Goal: Task Accomplishment & Management: Use online tool/utility

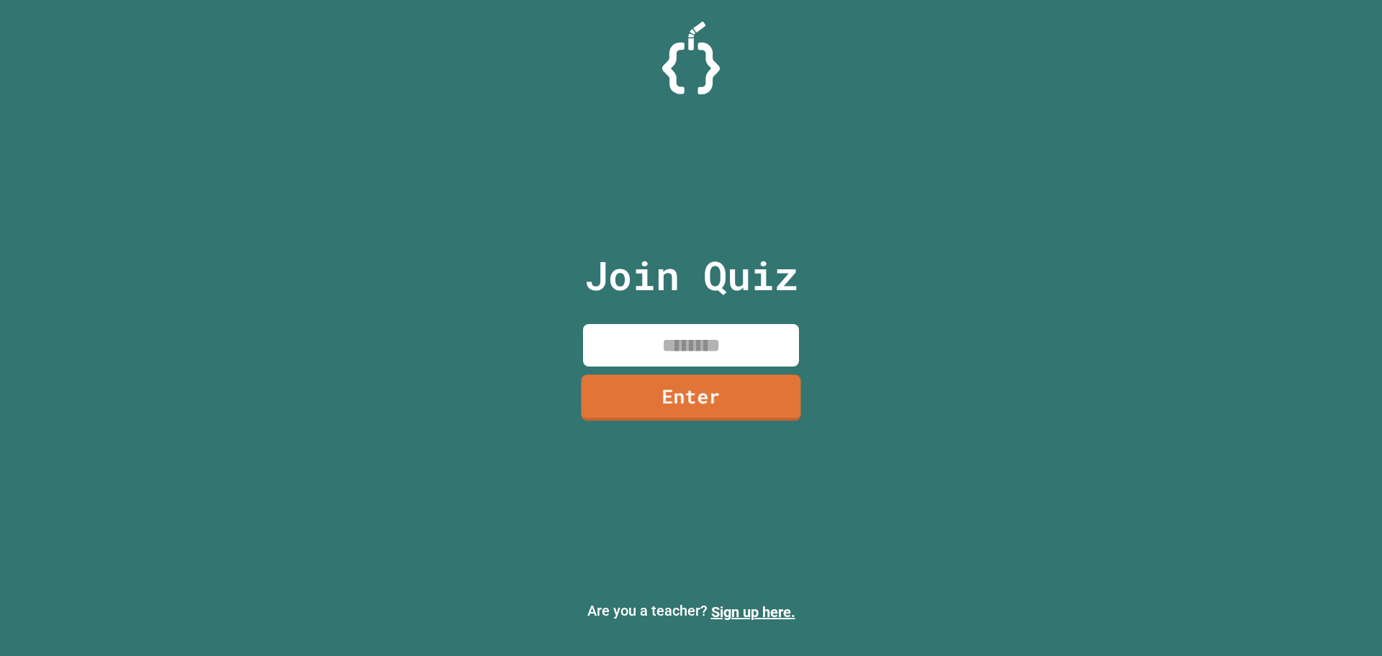
click at [746, 351] on input at bounding box center [691, 345] width 216 height 42
click at [1381, 261] on div "Join Quiz Enter Are you a teacher? Sign up here." at bounding box center [691, 328] width 1382 height 656
drag, startPoint x: 1211, startPoint y: 207, endPoint x: 1290, endPoint y: 227, distance: 81.5
click at [1230, 207] on div "Join Quiz Enter Are you a teacher? Sign up here." at bounding box center [691, 328] width 1382 height 656
click at [1231, 170] on div "Join Quiz Enter Are you a teacher? Sign up here." at bounding box center [691, 328] width 1382 height 656
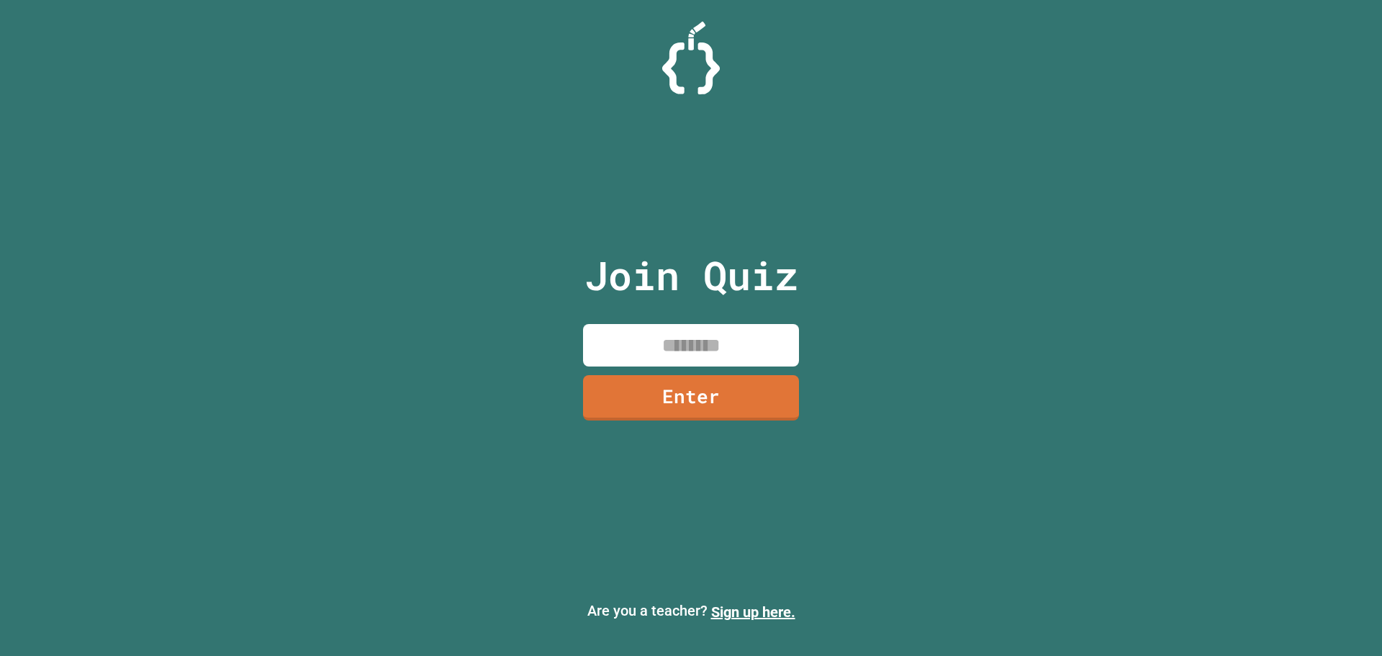
click at [760, 338] on input at bounding box center [691, 345] width 216 height 42
type input "********"
click at [684, 375] on link "Enter" at bounding box center [691, 395] width 212 height 47
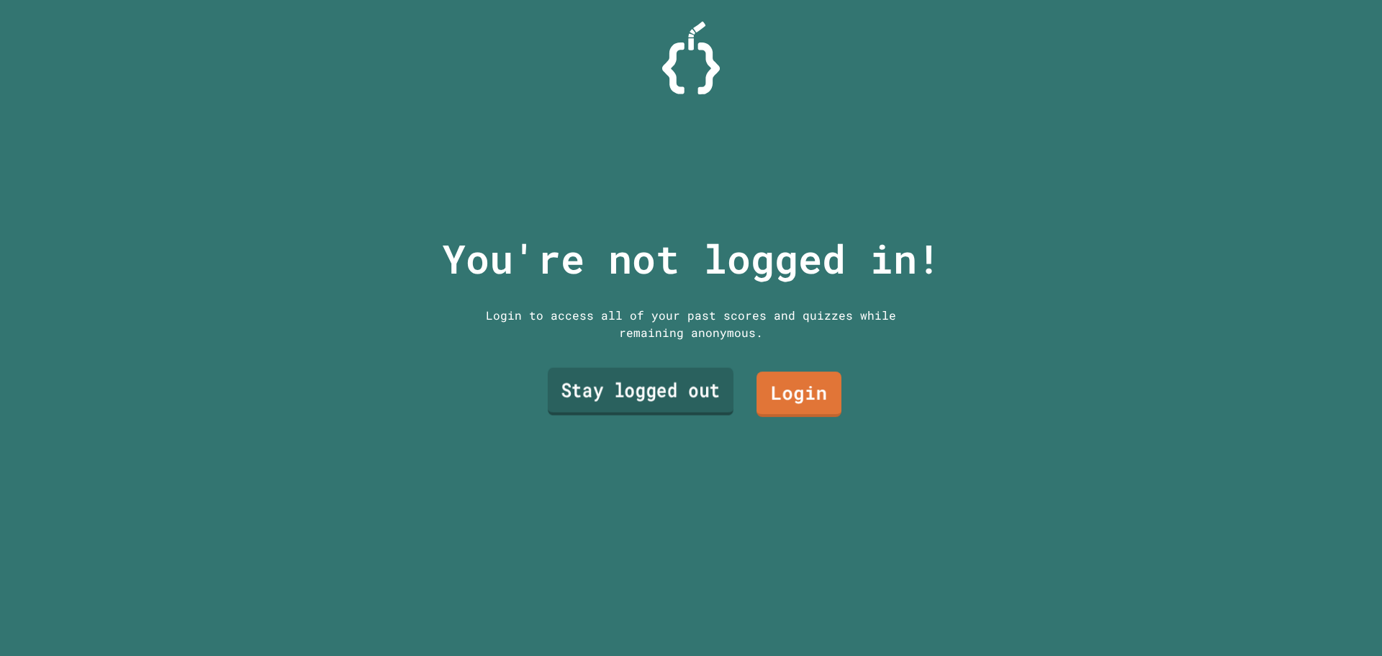
click at [643, 375] on link "Stay logged out" at bounding box center [641, 391] width 186 height 47
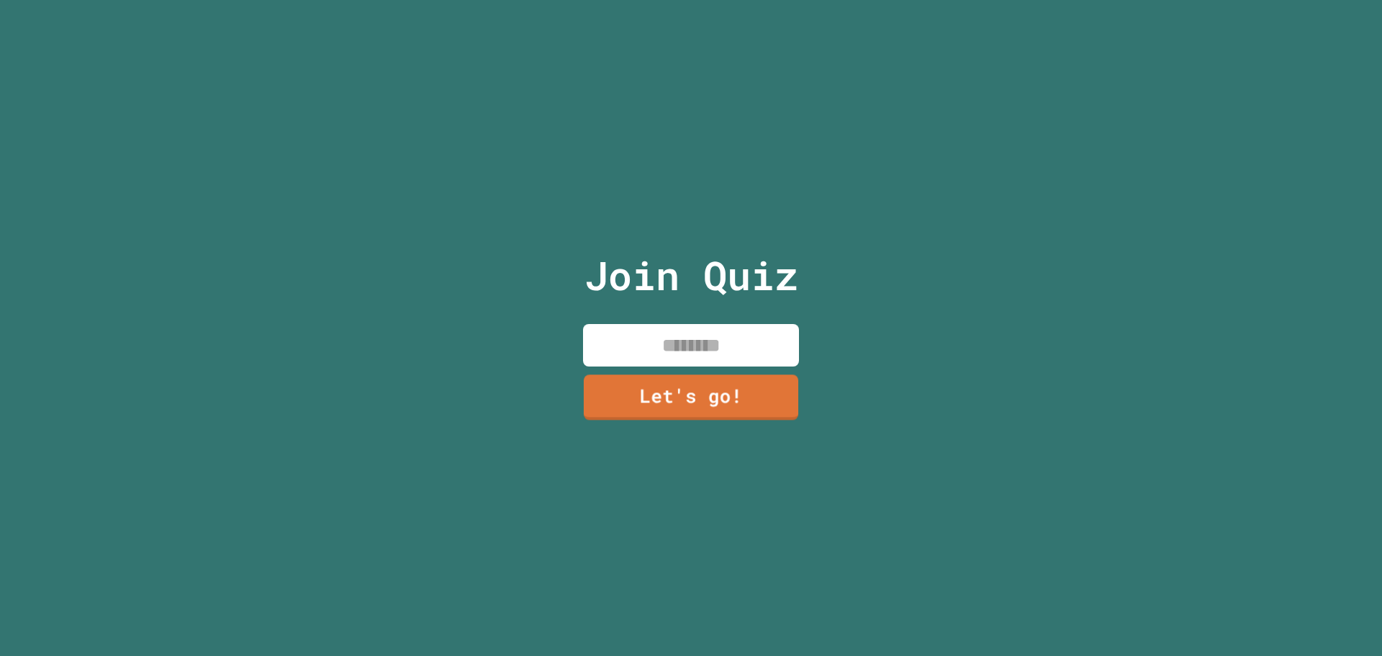
click at [672, 345] on input at bounding box center [691, 345] width 216 height 42
type input "*****"
drag, startPoint x: 668, startPoint y: 417, endPoint x: 667, endPoint y: 407, distance: 10.1
click at [667, 410] on div "Join Quiz ***** Let's go!" at bounding box center [691, 328] width 243 height 656
click at [667, 398] on link "Let's go!" at bounding box center [690, 395] width 203 height 47
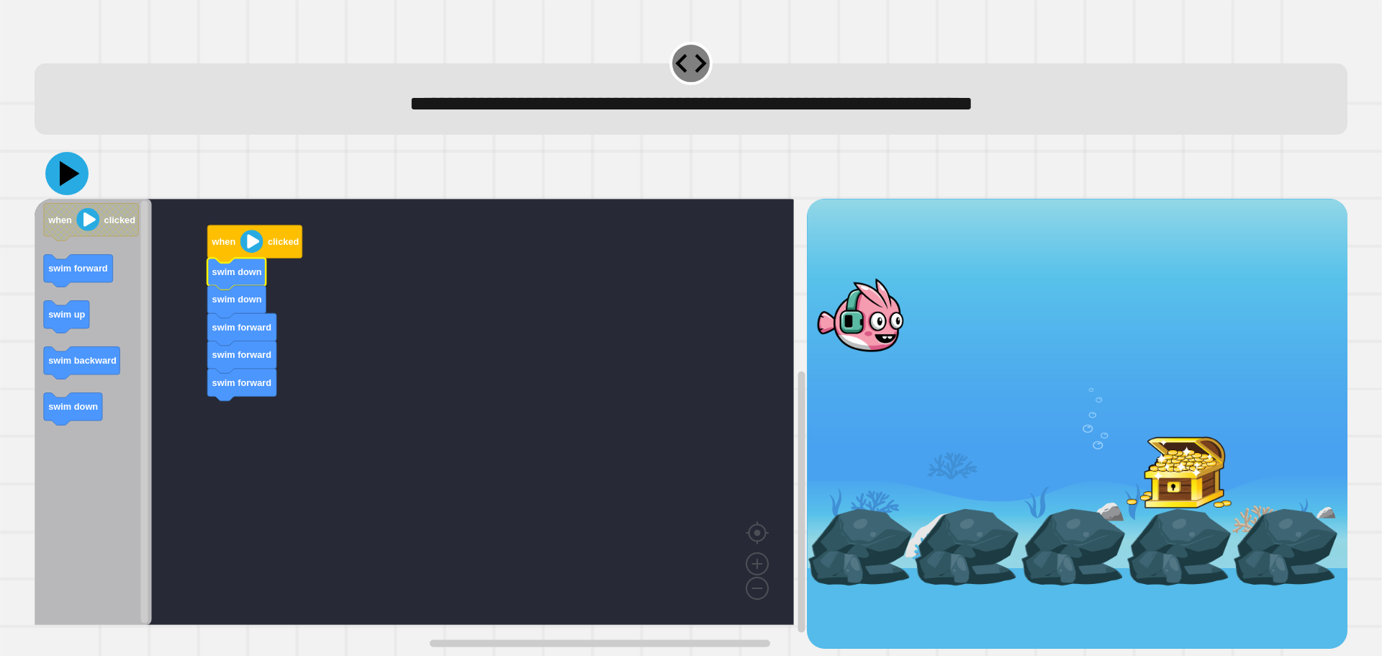
click at [64, 183] on icon at bounding box center [70, 173] width 20 height 25
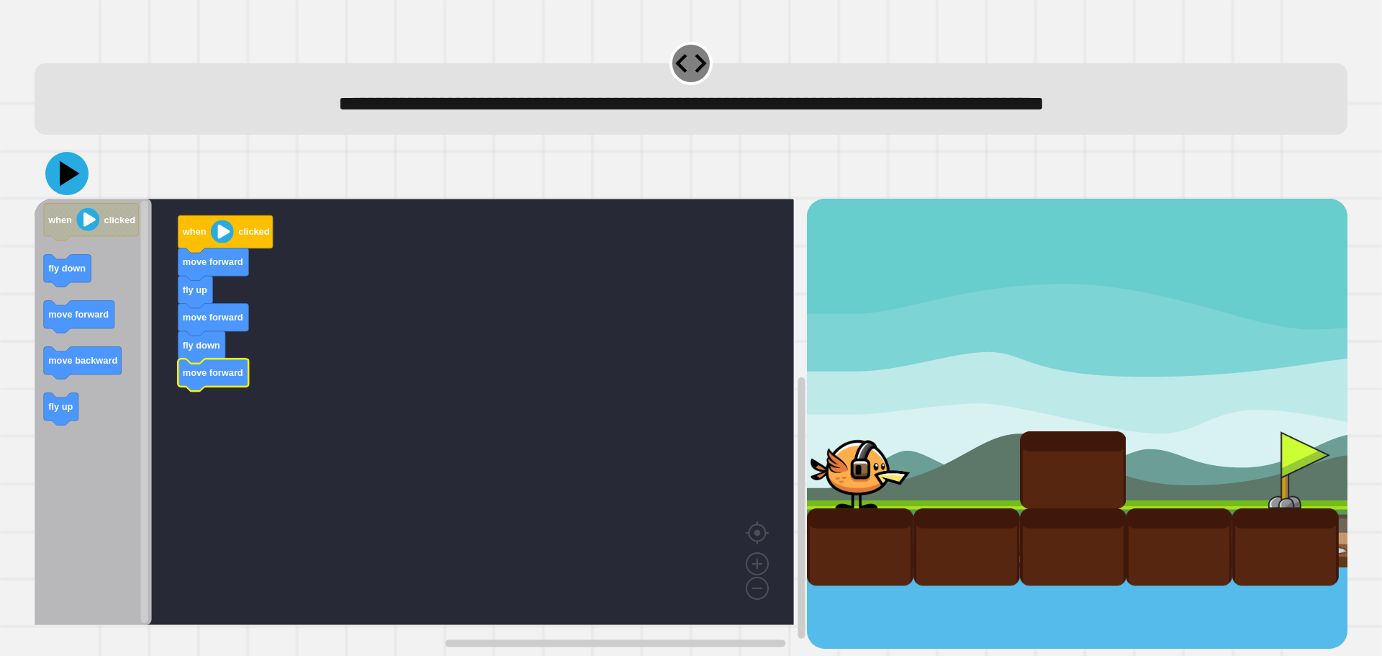
click at [55, 171] on icon at bounding box center [66, 173] width 43 height 43
click at [71, 173] on icon at bounding box center [70, 173] width 20 height 25
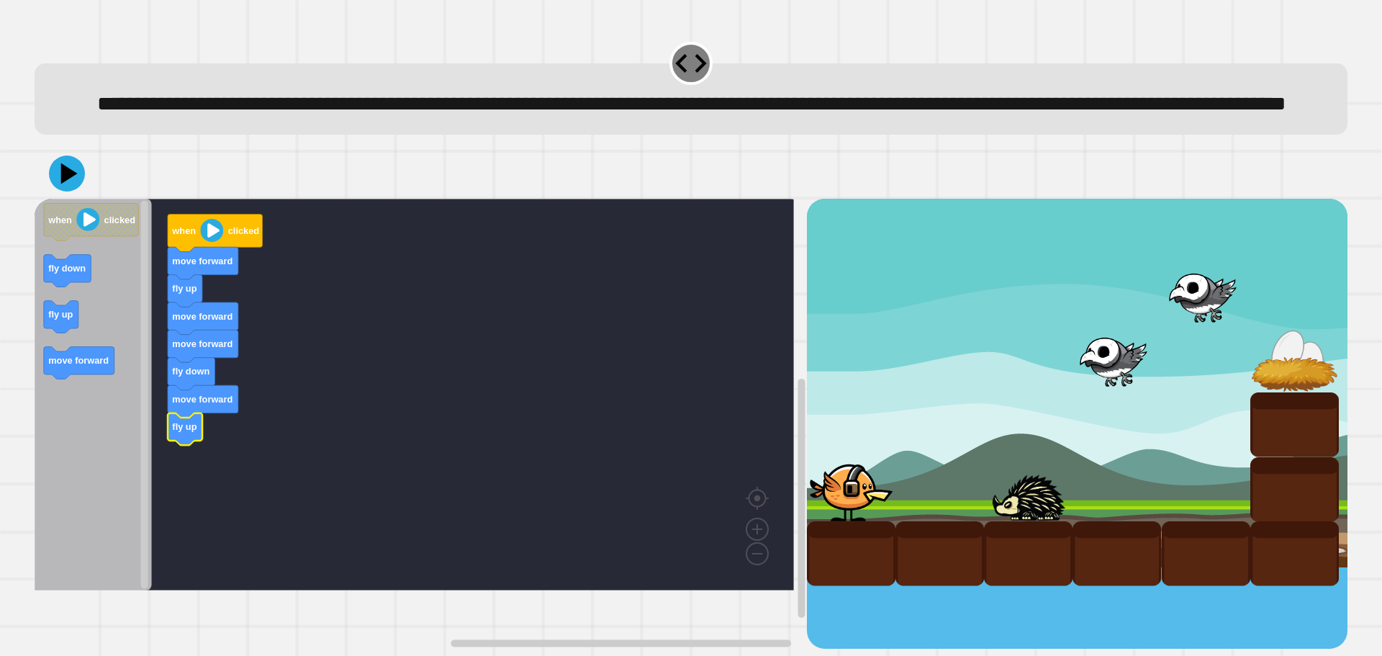
click at [60, 376] on icon "Blockly Workspace" at bounding box center [93, 394] width 117 height 391
click at [173, 471] on div "fly up move forward move forward fly down move forward fly up move forward when…" at bounding box center [421, 424] width 772 height 450
click at [68, 184] on icon at bounding box center [69, 173] width 17 height 21
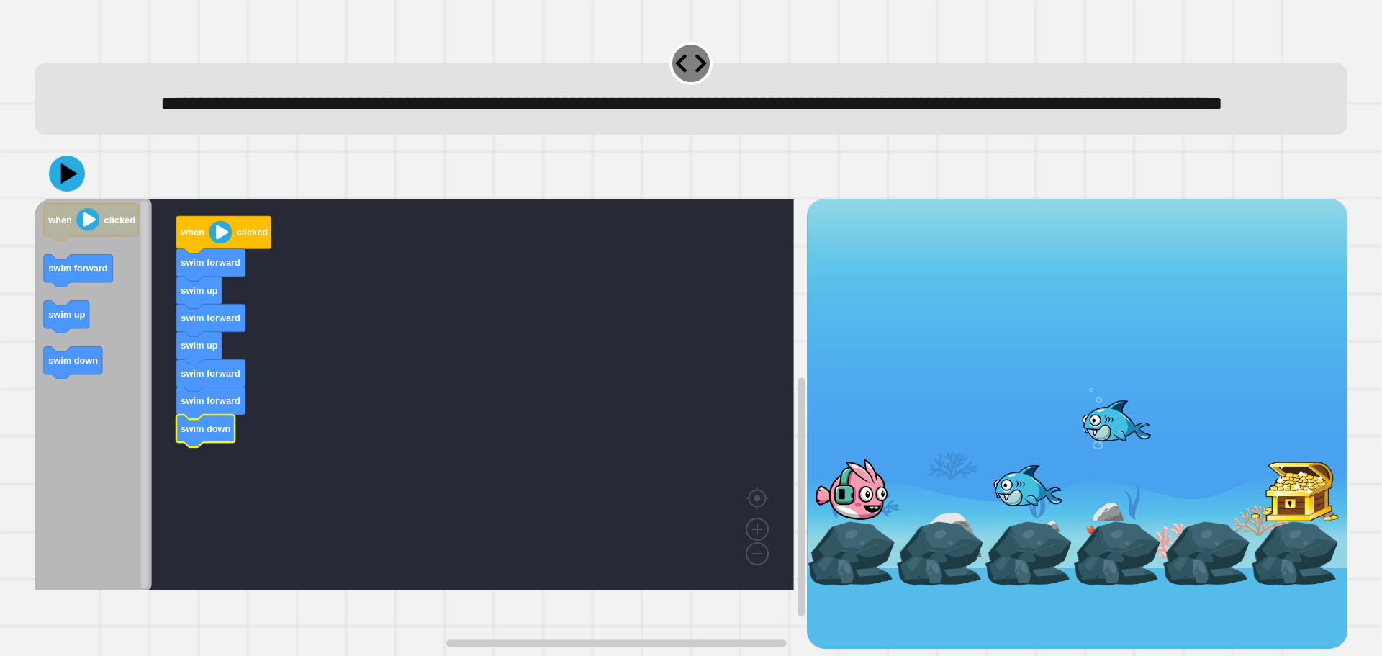
drag, startPoint x: 25, startPoint y: 383, endPoint x: 129, endPoint y: 441, distance: 118.9
click at [145, 449] on div "**********" at bounding box center [691, 328] width 1382 height 656
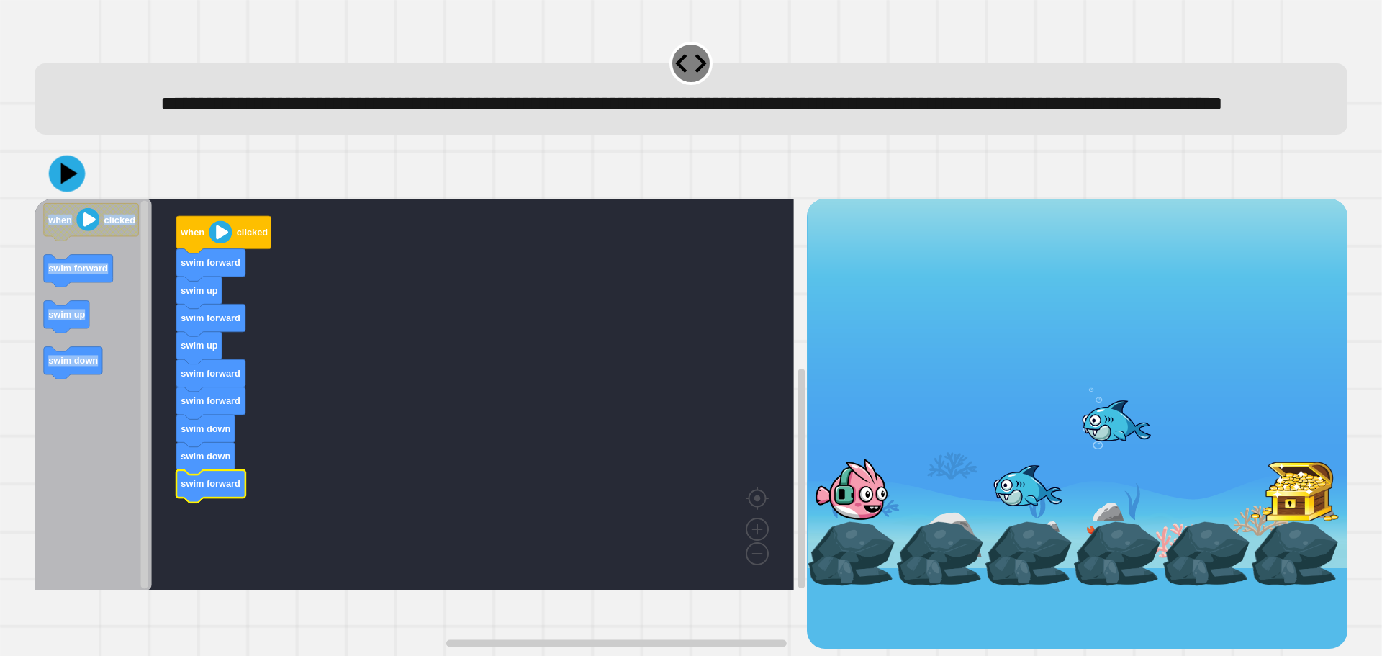
click at [78, 192] on icon at bounding box center [67, 173] width 37 height 37
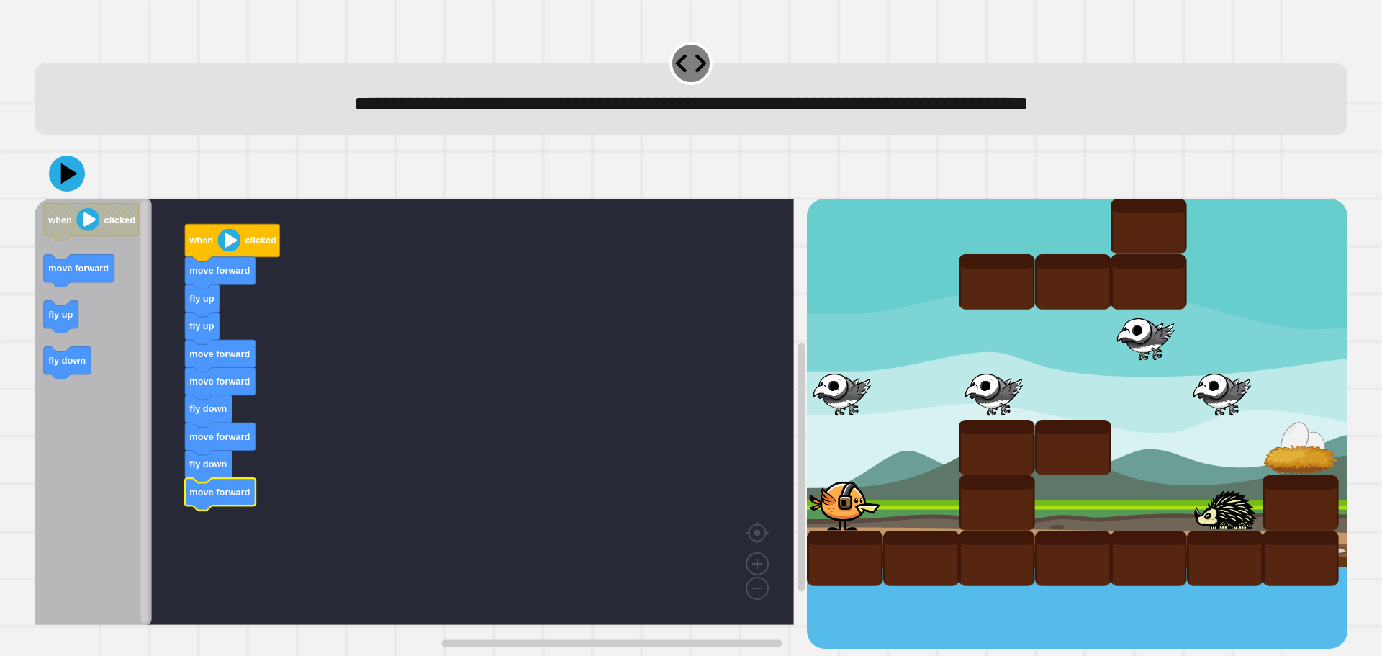
click at [96, 312] on icon "Blockly Workspace" at bounding box center [93, 412] width 117 height 426
click at [80, 182] on icon at bounding box center [66, 173] width 43 height 43
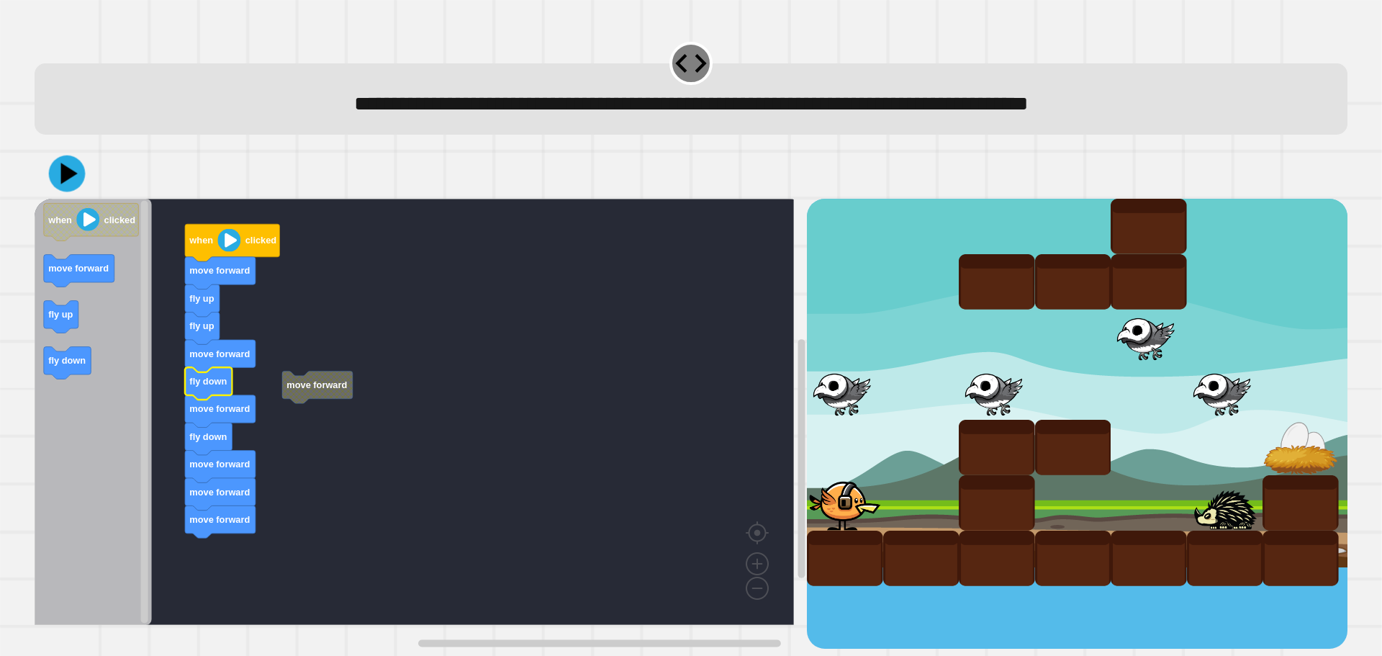
click at [70, 178] on icon at bounding box center [69, 174] width 17 height 22
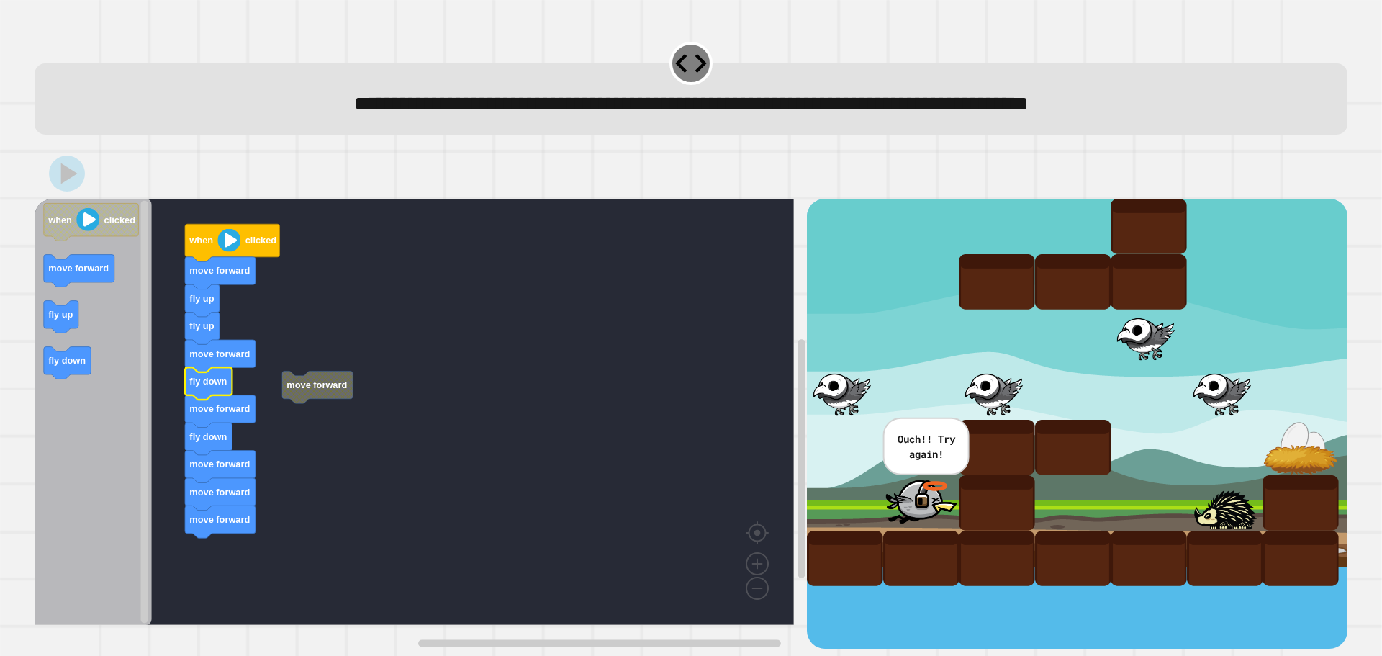
click at [73, 191] on button at bounding box center [67, 173] width 36 height 36
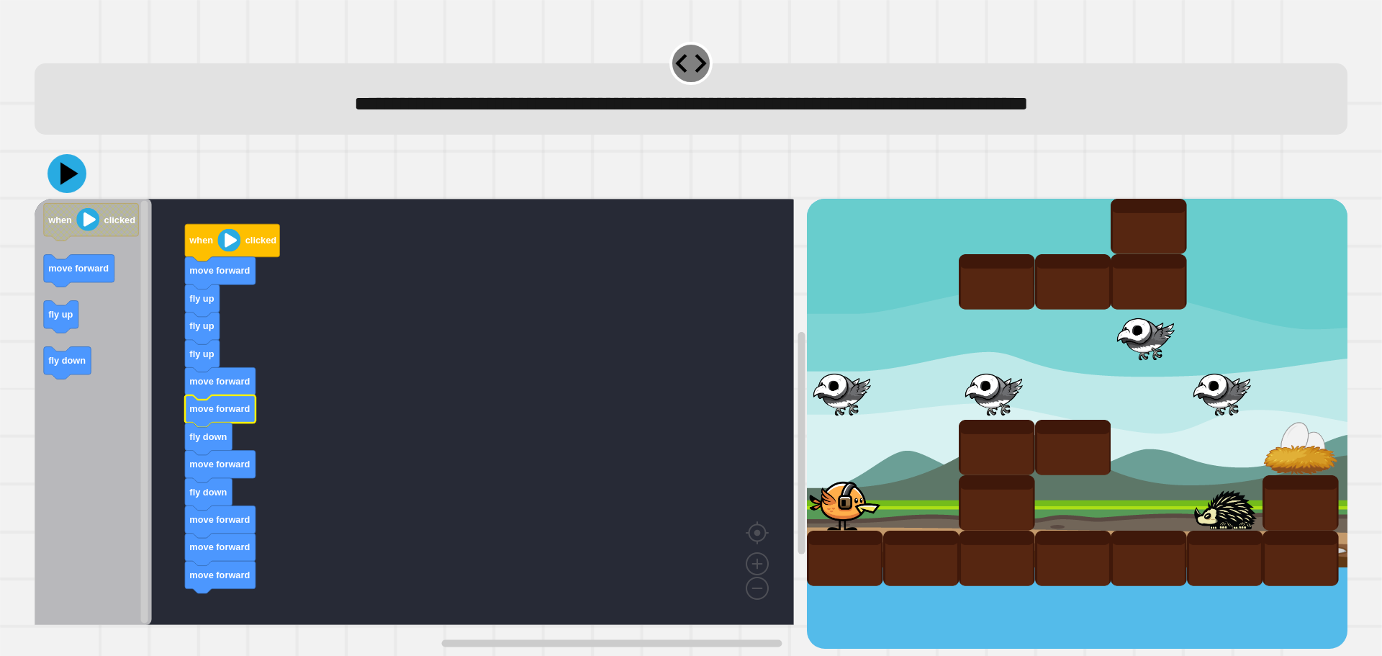
click at [53, 183] on icon at bounding box center [66, 173] width 39 height 39
click at [57, 191] on icon at bounding box center [67, 173] width 36 height 36
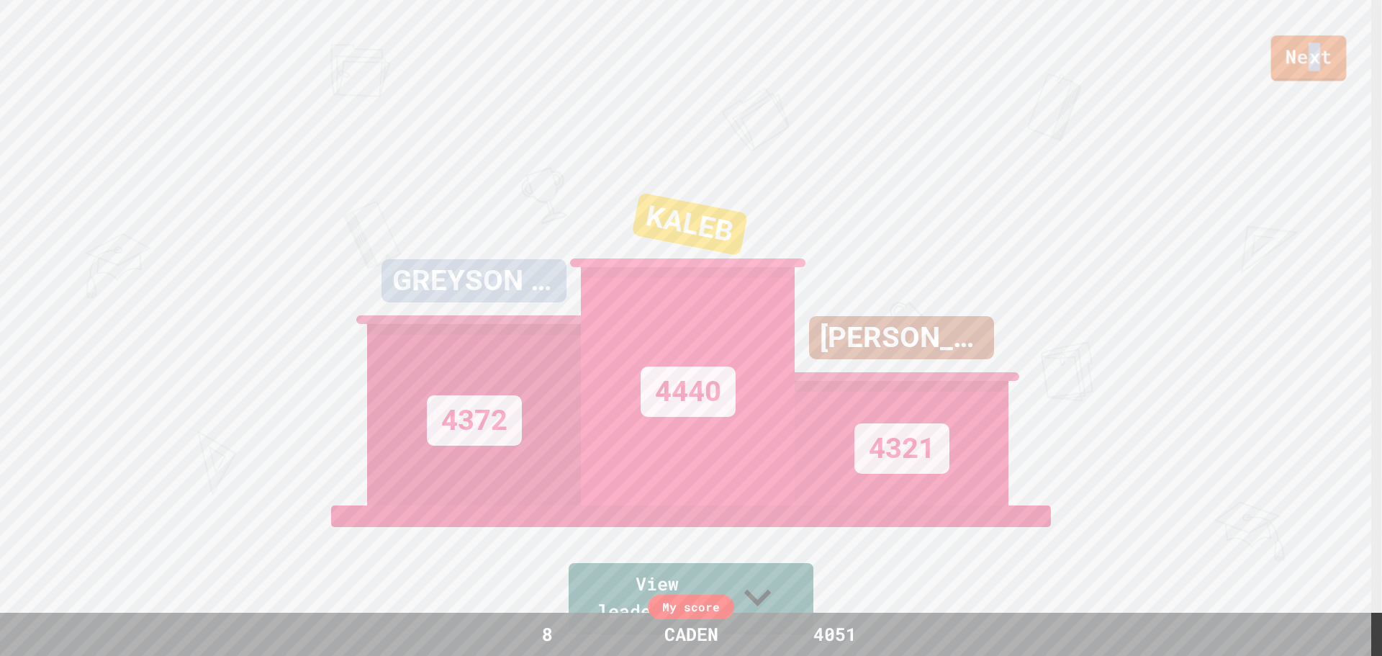
click at [1313, 71] on link "Next" at bounding box center [1309, 58] width 76 height 46
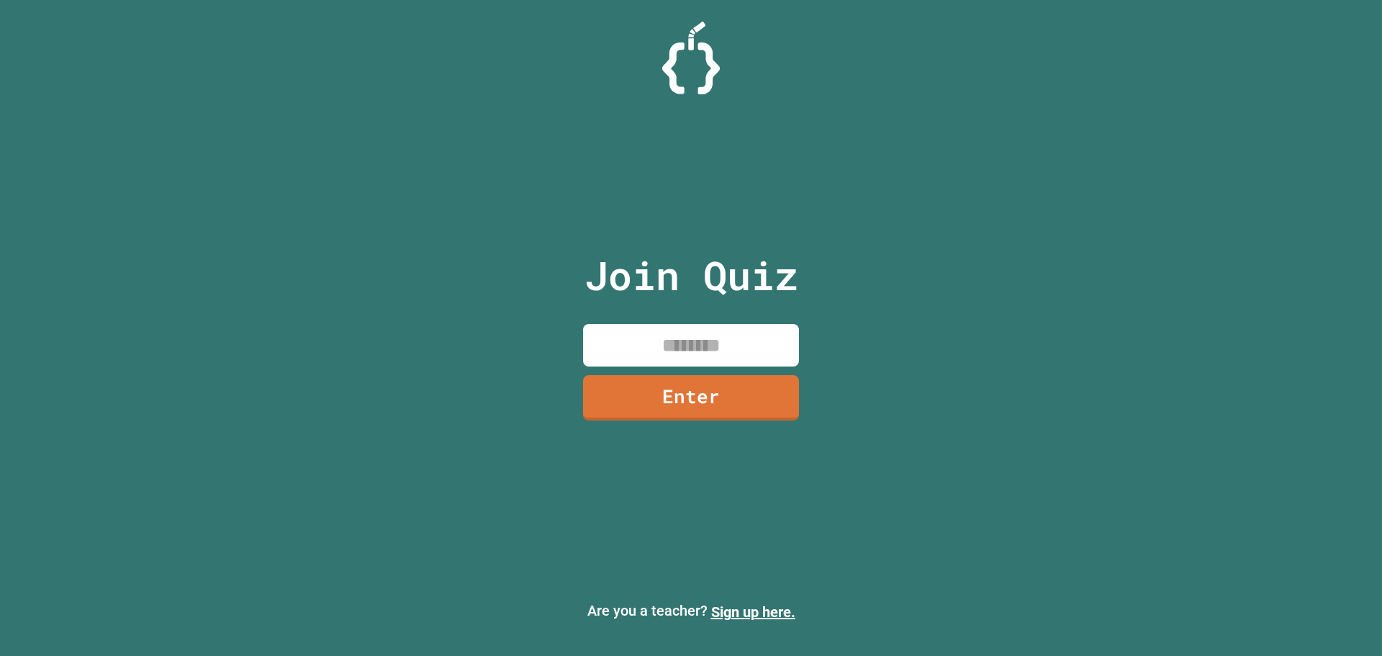
click at [705, 350] on input at bounding box center [691, 345] width 216 height 42
type input "********"
click at [712, 400] on link "Enter" at bounding box center [691, 395] width 216 height 47
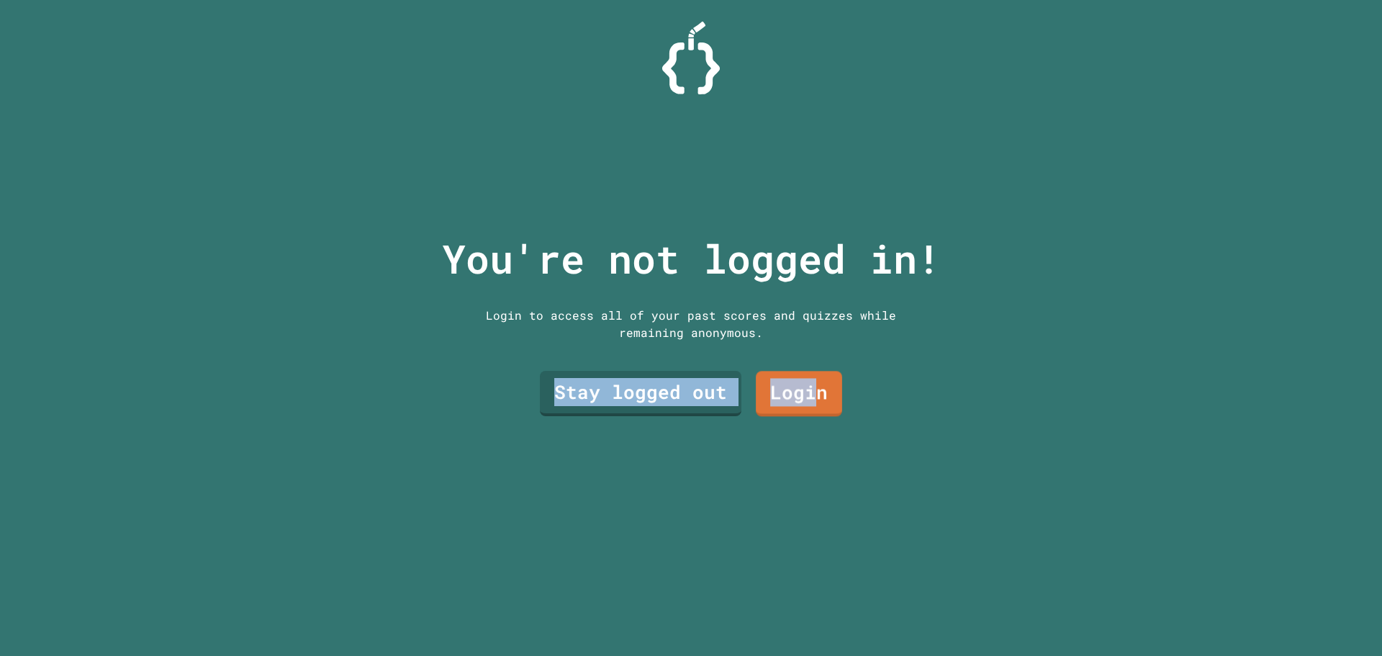
drag, startPoint x: 808, startPoint y: 404, endPoint x: 467, endPoint y: 474, distance: 348.2
click at [467, 476] on div "You're not logged in! Login to access all of your past scores and quizzes while…" at bounding box center [690, 328] width 527 height 656
click at [563, 398] on link "Stay logged out" at bounding box center [640, 391] width 204 height 47
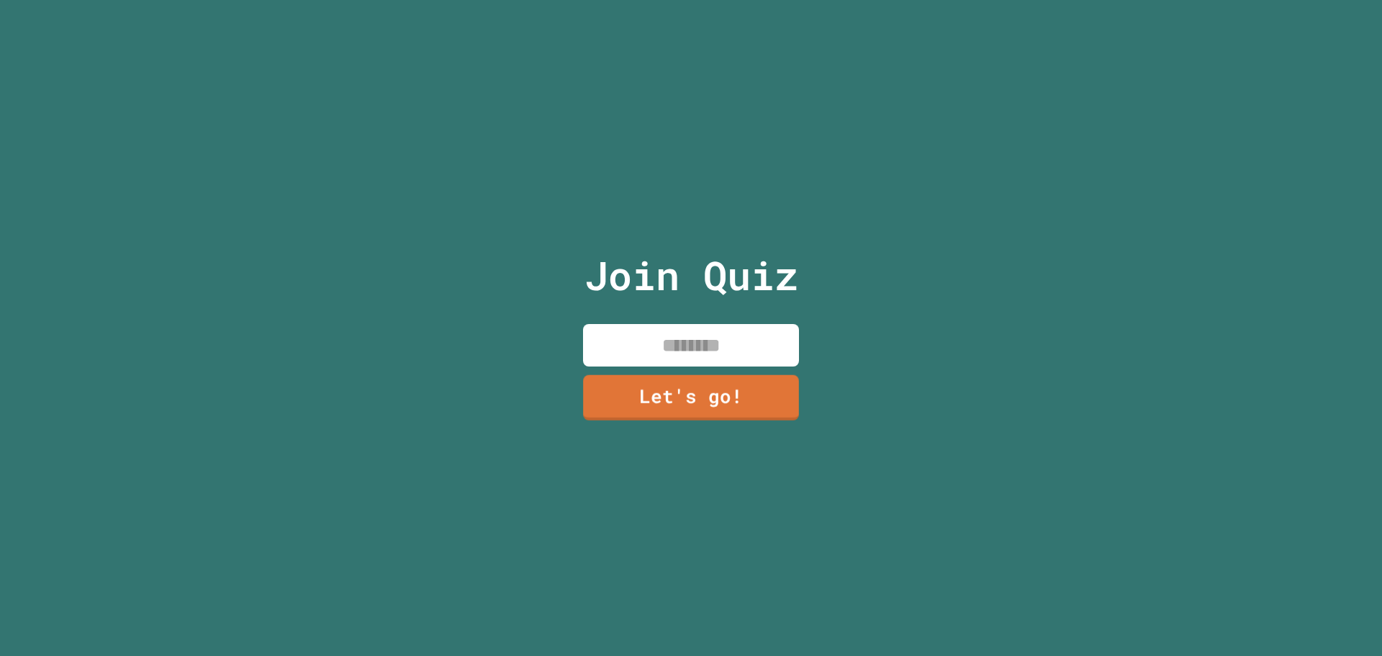
click at [674, 325] on input at bounding box center [691, 345] width 216 height 42
type input "*****"
click at [689, 386] on link "Let's go!" at bounding box center [691, 395] width 212 height 47
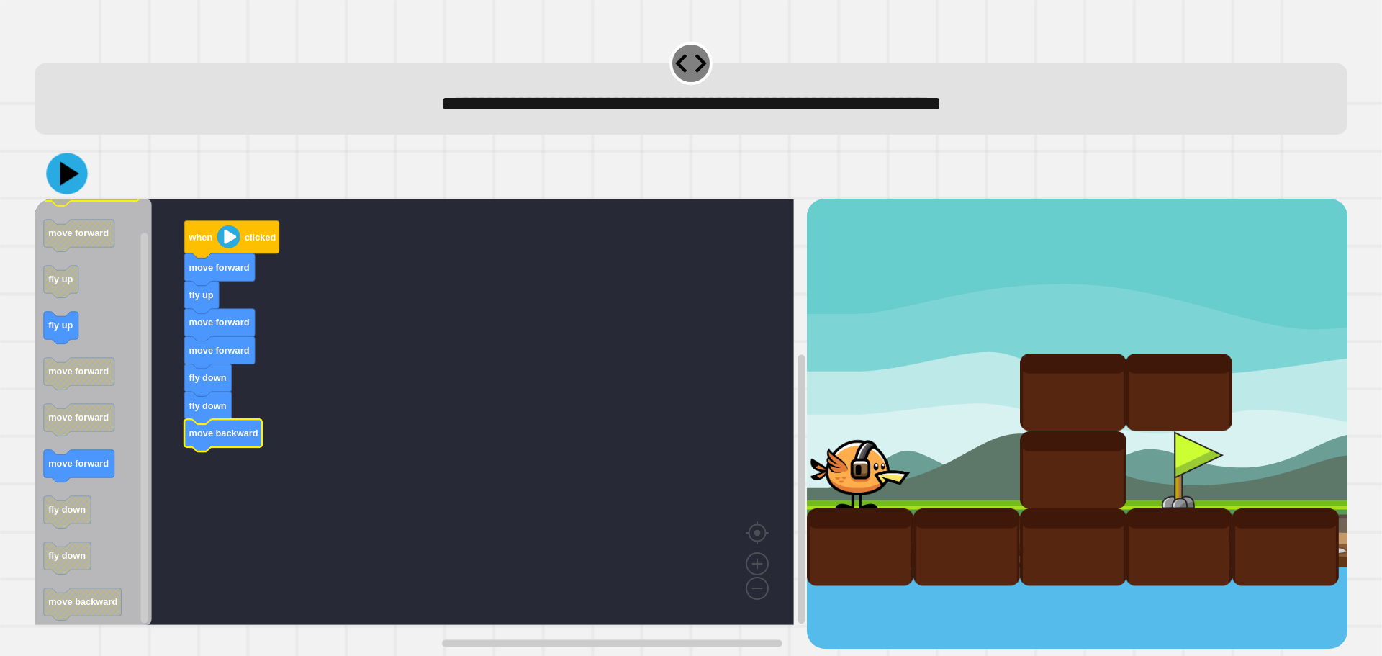
click at [66, 168] on icon at bounding box center [66, 173] width 41 height 41
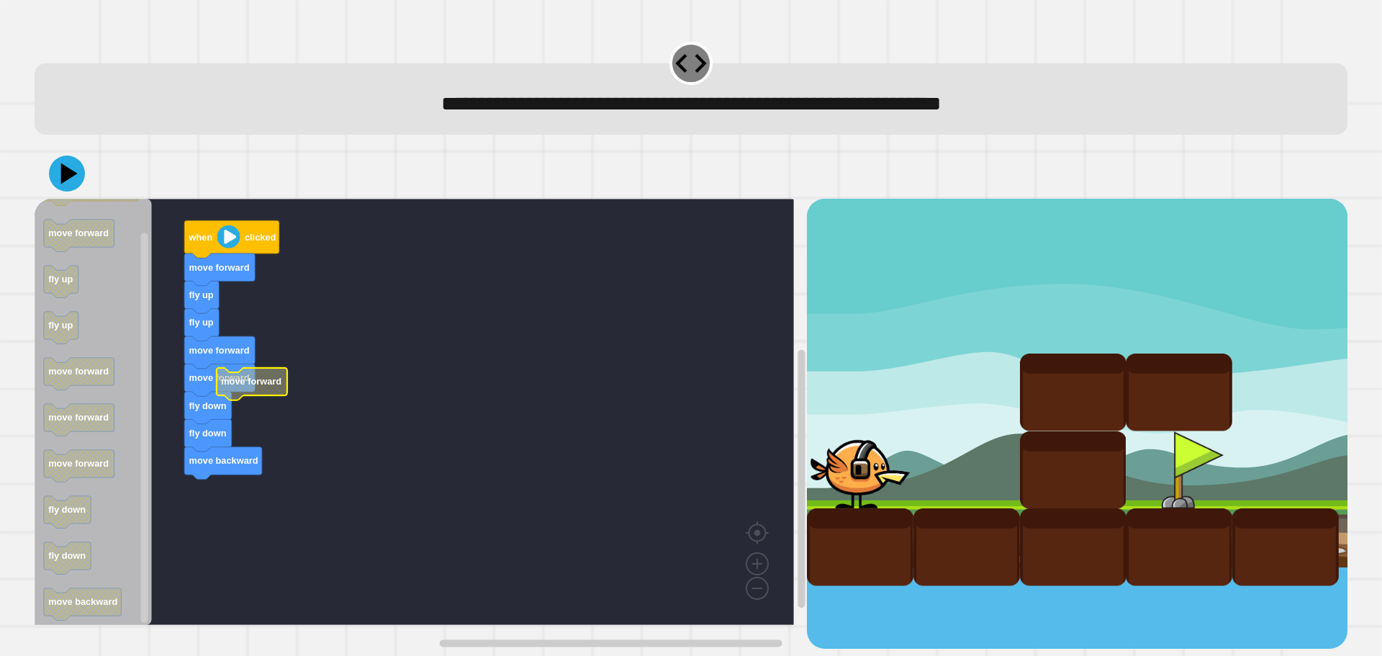
click at [237, 390] on g "when clicked move forward fly up fly up move forward move forward fly down fly …" at bounding box center [425, 412] width 780 height 426
click at [65, 184] on icon at bounding box center [69, 173] width 17 height 21
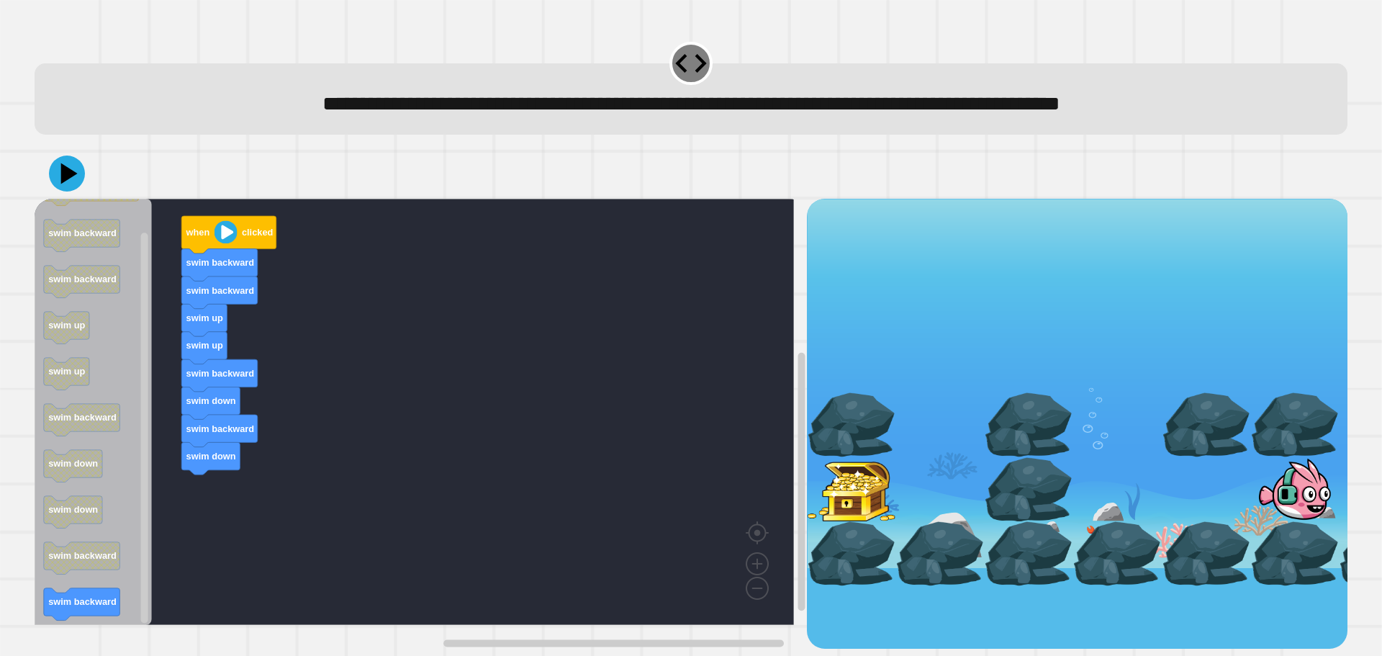
click at [235, 480] on div "when clicked swim backward swim backward swim up swim up swim backward swim dow…" at bounding box center [421, 424] width 772 height 450
click at [231, 471] on rect "Blockly Workspace" at bounding box center [414, 412] width 759 height 426
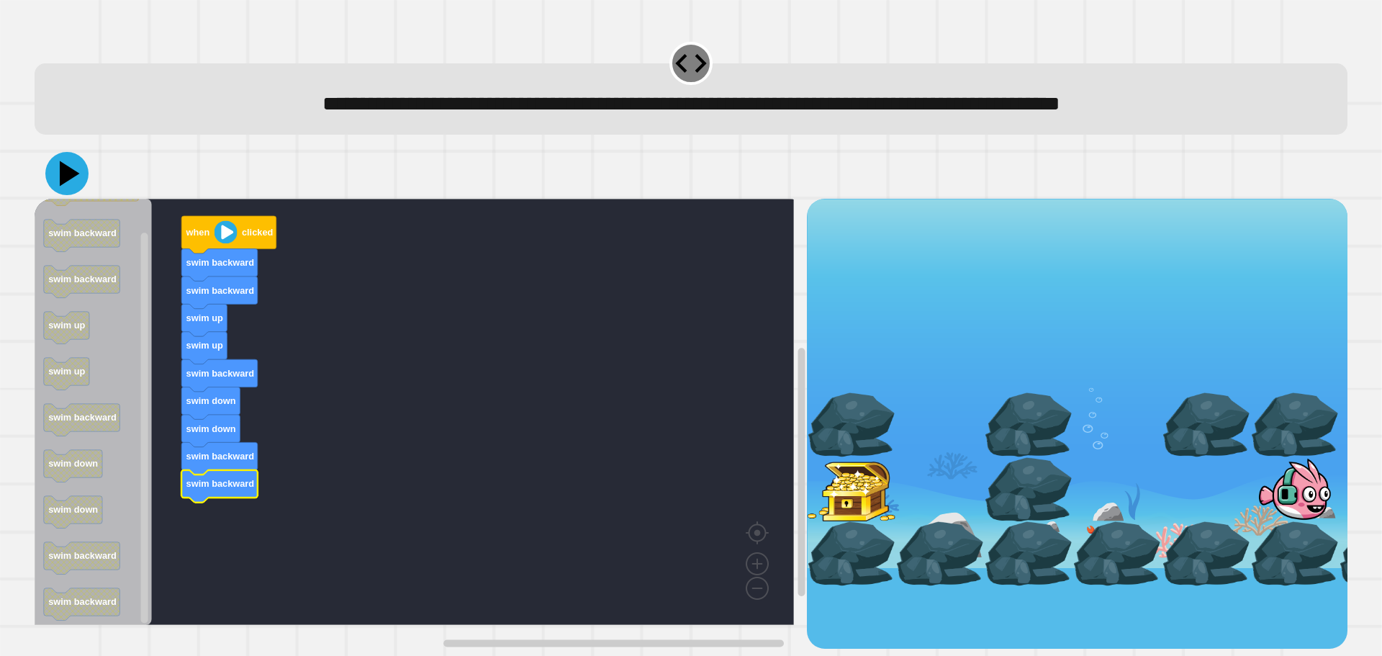
click at [51, 171] on icon at bounding box center [66, 173] width 43 height 43
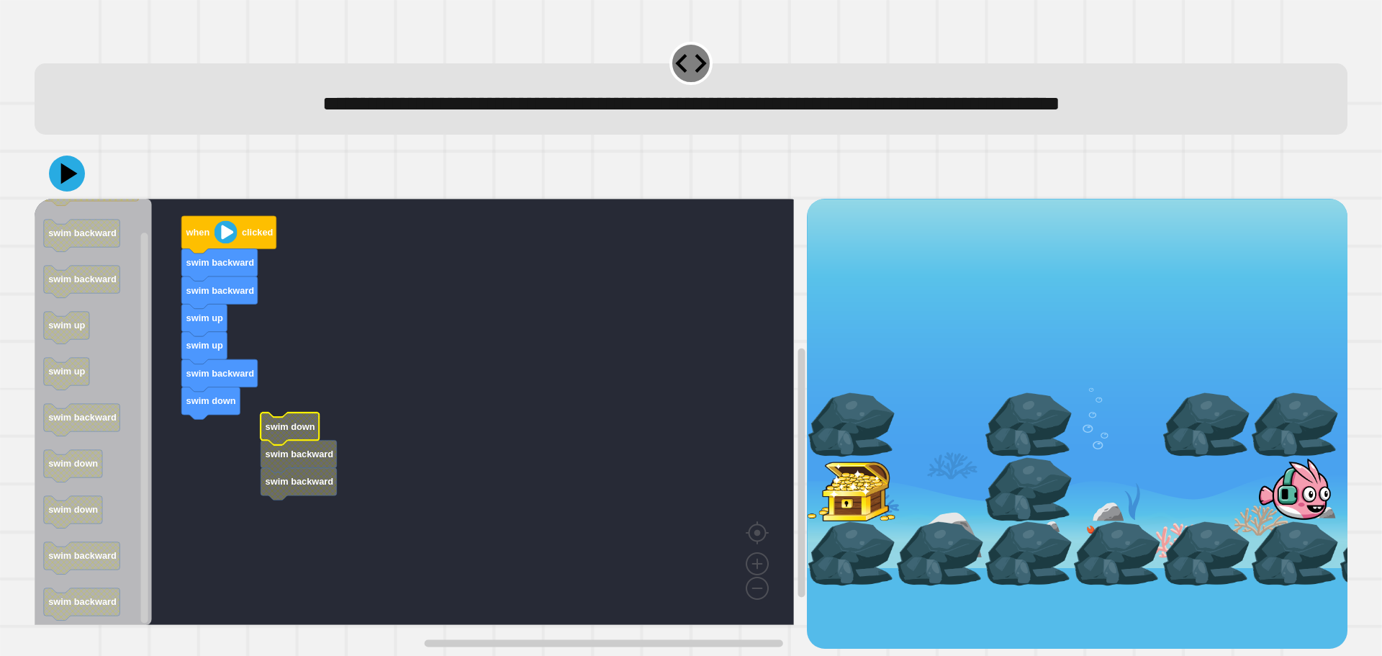
click at [227, 433] on rect "Blockly Workspace" at bounding box center [414, 412] width 759 height 426
click at [248, 456] on rect "Blockly Workspace" at bounding box center [414, 412] width 759 height 426
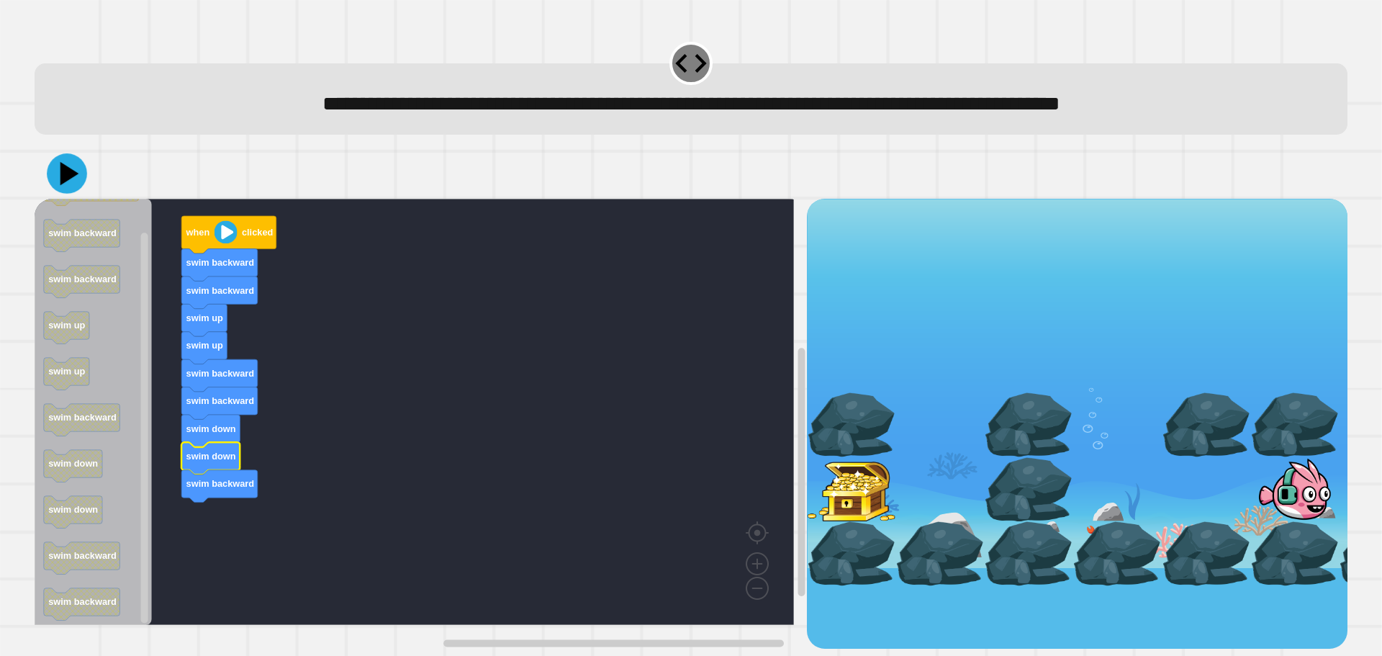
click at [76, 173] on icon at bounding box center [67, 173] width 40 height 40
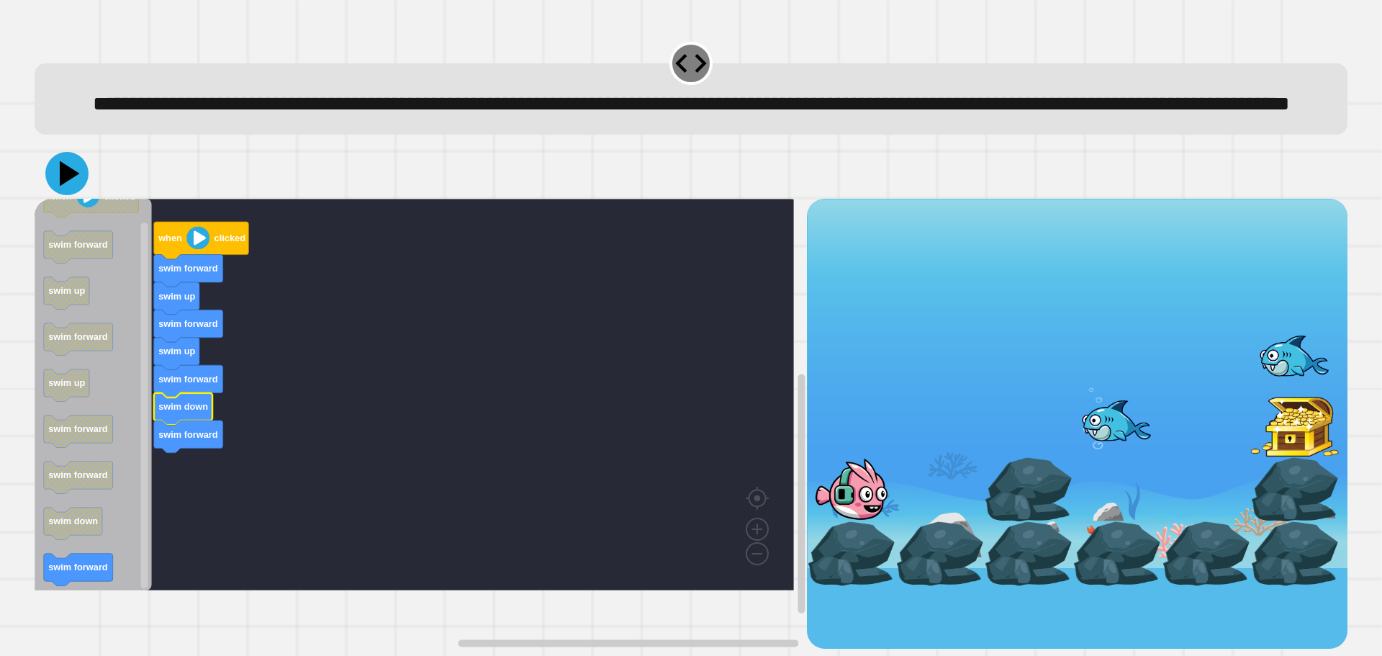
click at [75, 195] on icon at bounding box center [66, 173] width 43 height 43
click at [56, 195] on icon at bounding box center [67, 174] width 42 height 42
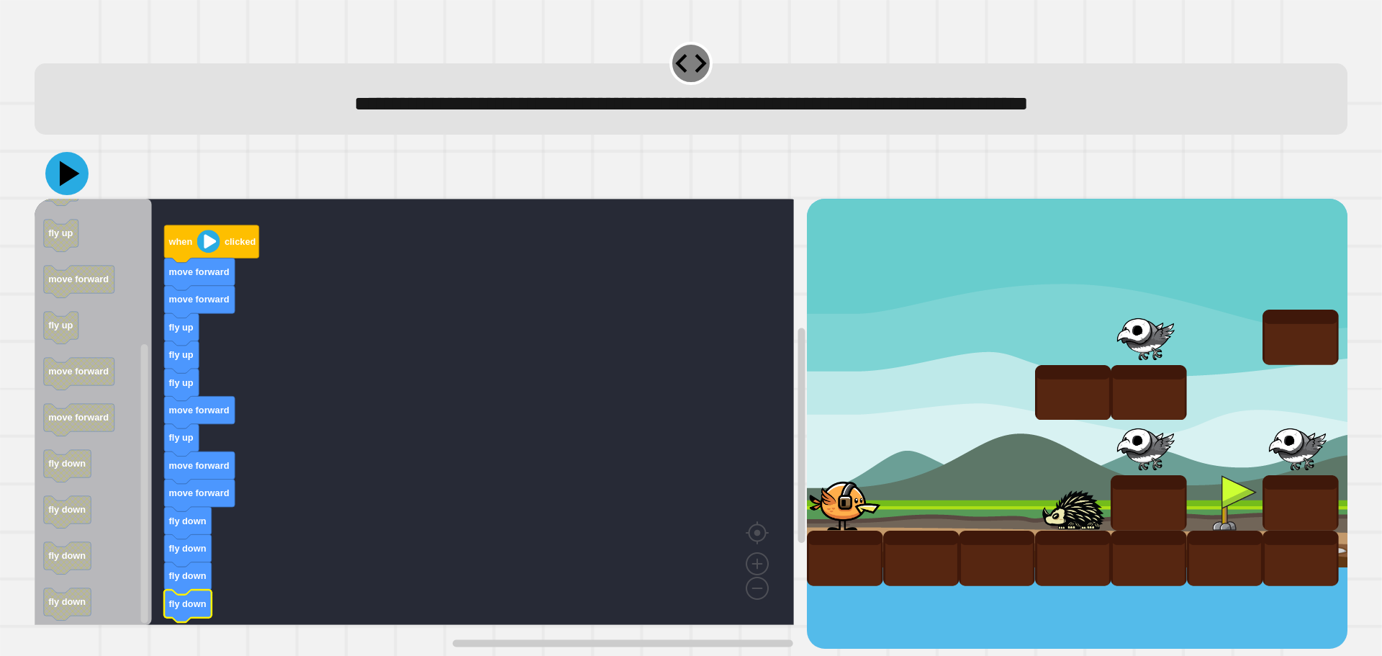
click at [79, 189] on icon at bounding box center [66, 173] width 43 height 43
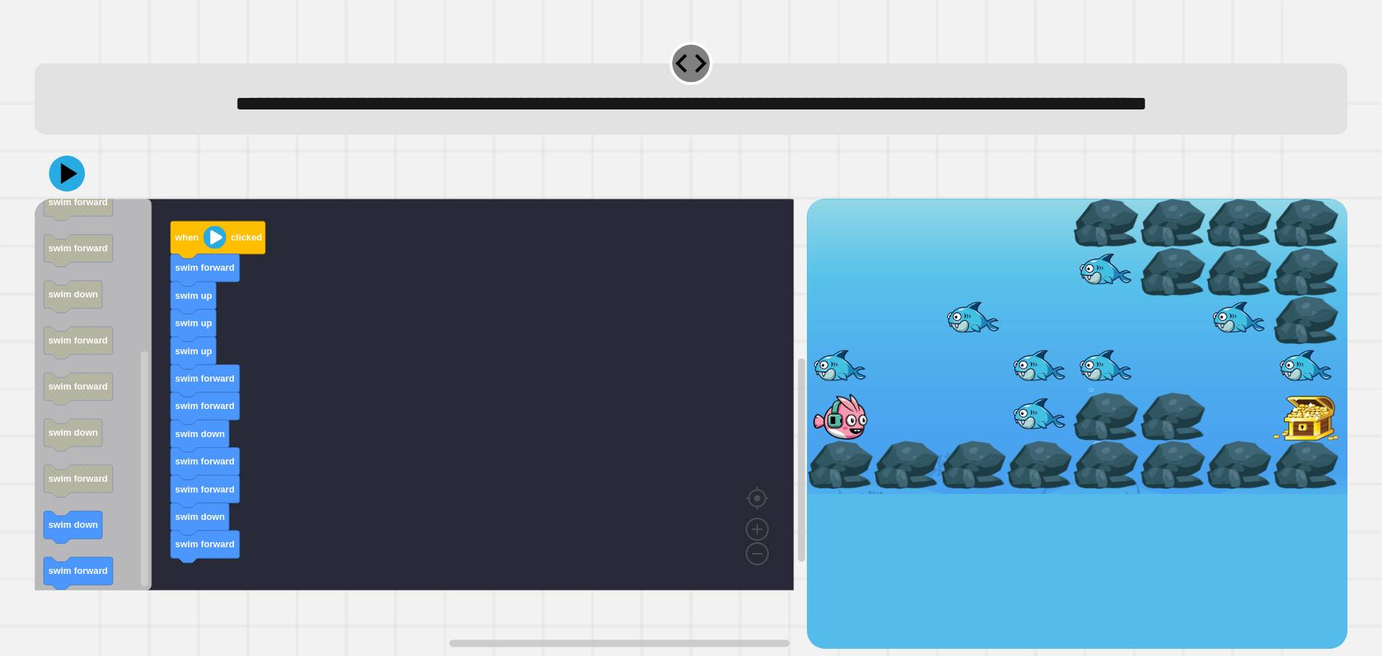
click at [109, 582] on icon "Blockly Workspace" at bounding box center [93, 394] width 117 height 391
click at [60, 192] on icon at bounding box center [67, 173] width 37 height 37
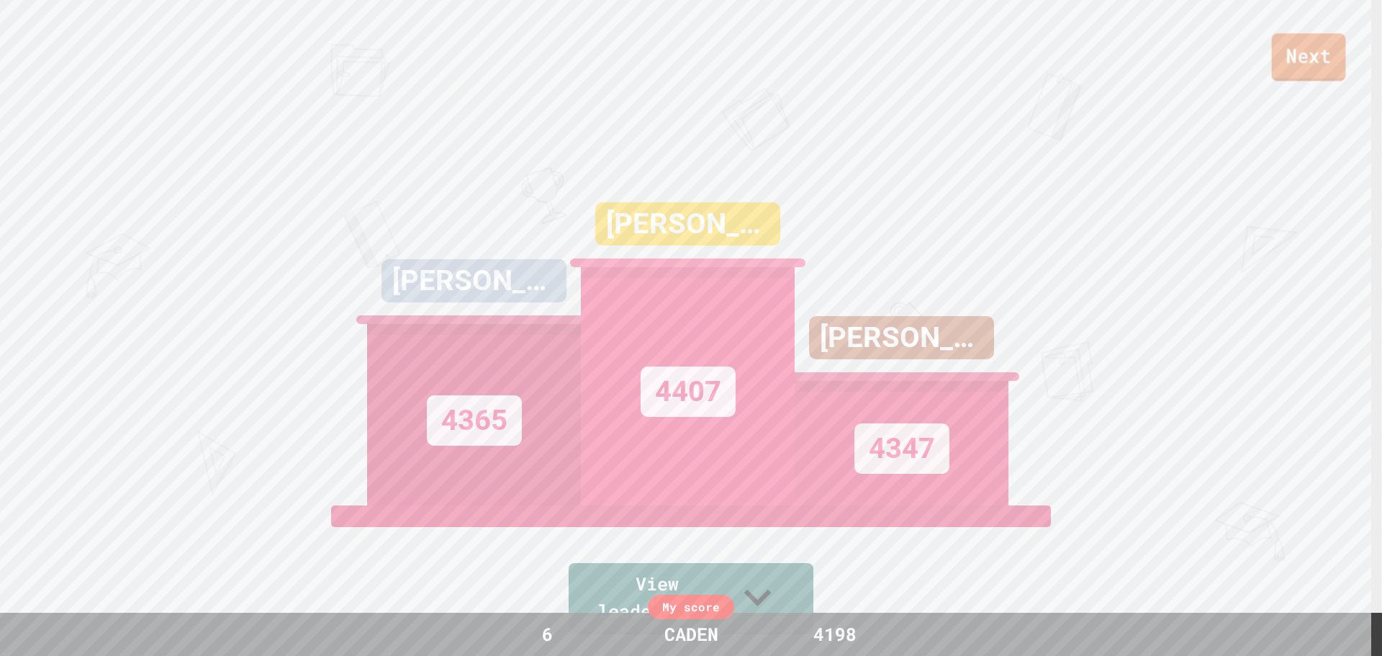
click at [1285, 41] on link "Next" at bounding box center [1309, 56] width 74 height 47
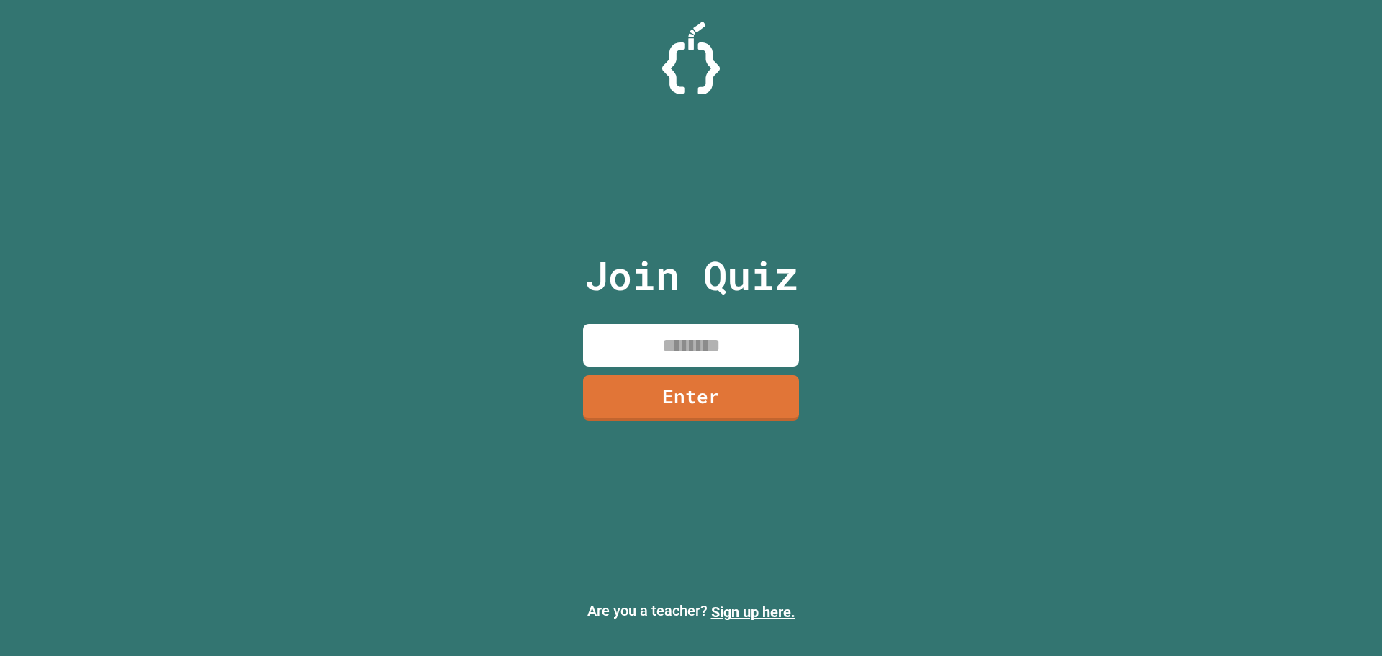
click at [646, 353] on input at bounding box center [691, 345] width 216 height 42
type input "********"
click at [676, 383] on link "Enter" at bounding box center [690, 396] width 217 height 47
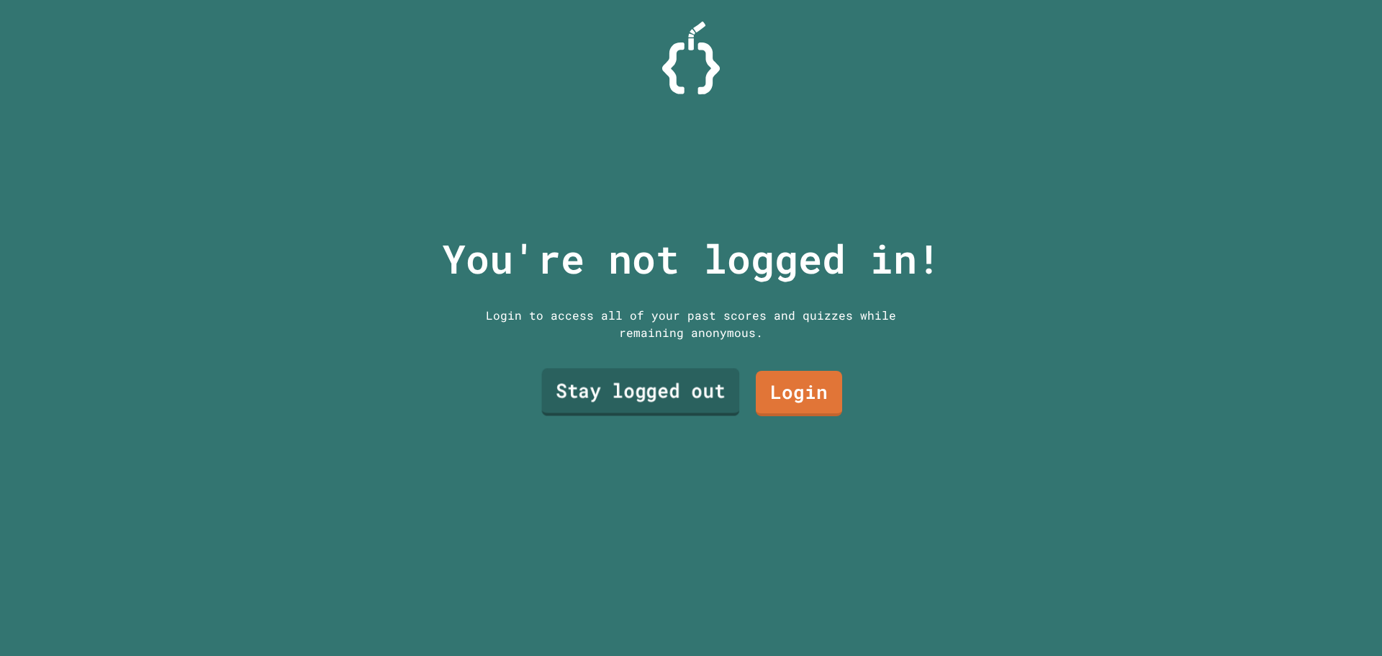
click at [663, 379] on link "Stay logged out" at bounding box center [641, 391] width 198 height 47
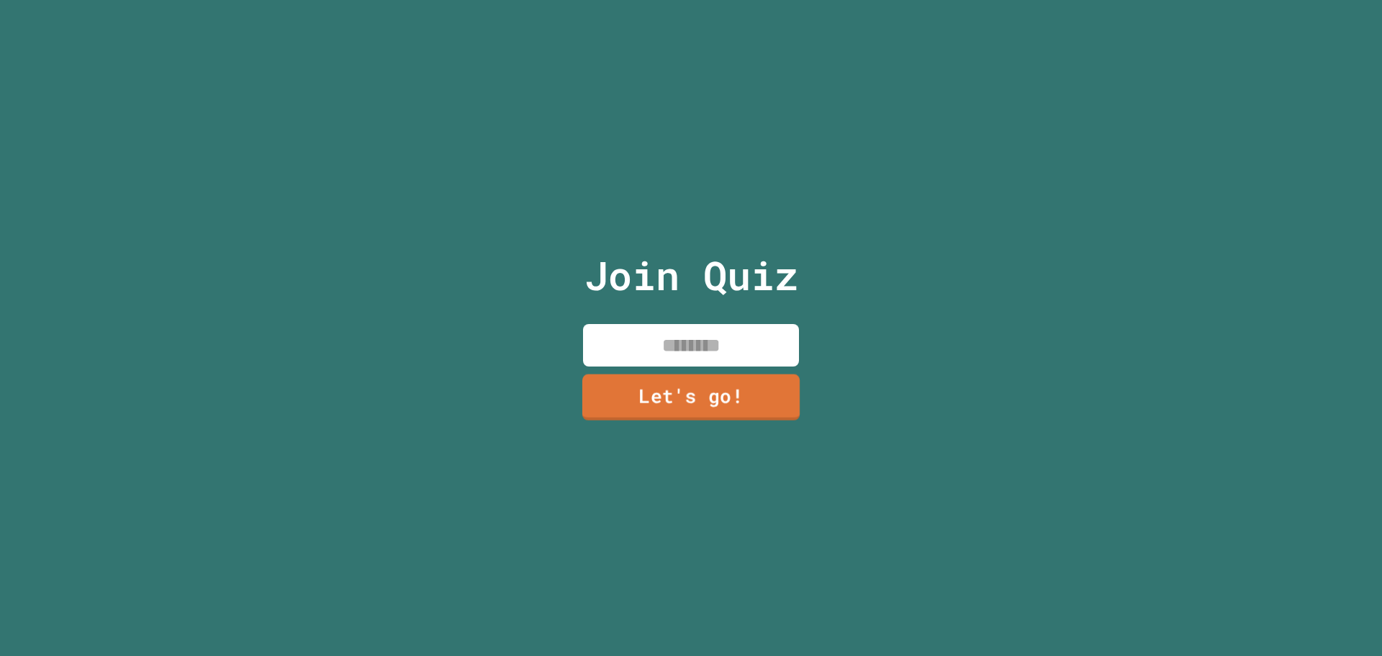
click at [678, 345] on input at bounding box center [691, 345] width 216 height 42
type input "*****"
click at [622, 427] on div "Join Quiz ***** Let's go!" at bounding box center [691, 328] width 243 height 656
click at [644, 365] on div "Join Quiz ***** Let's go!" at bounding box center [691, 328] width 243 height 656
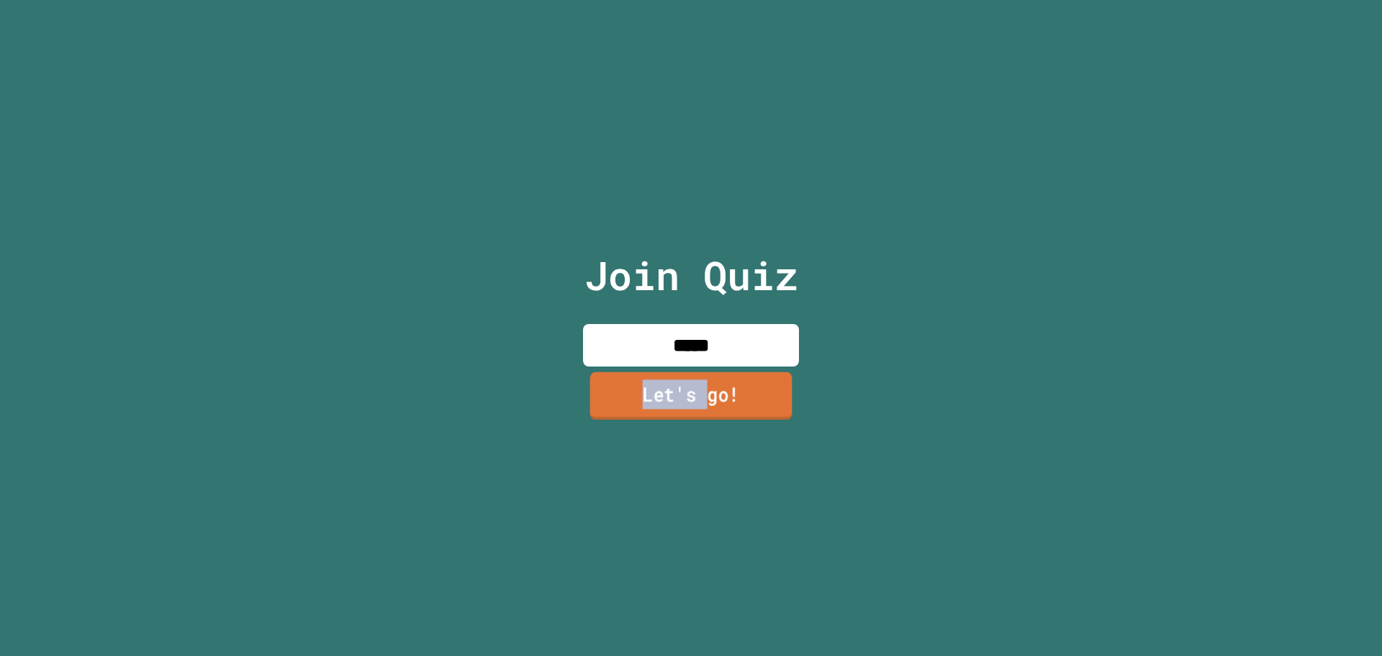
click at [661, 383] on link "Let's go!" at bounding box center [691, 394] width 202 height 47
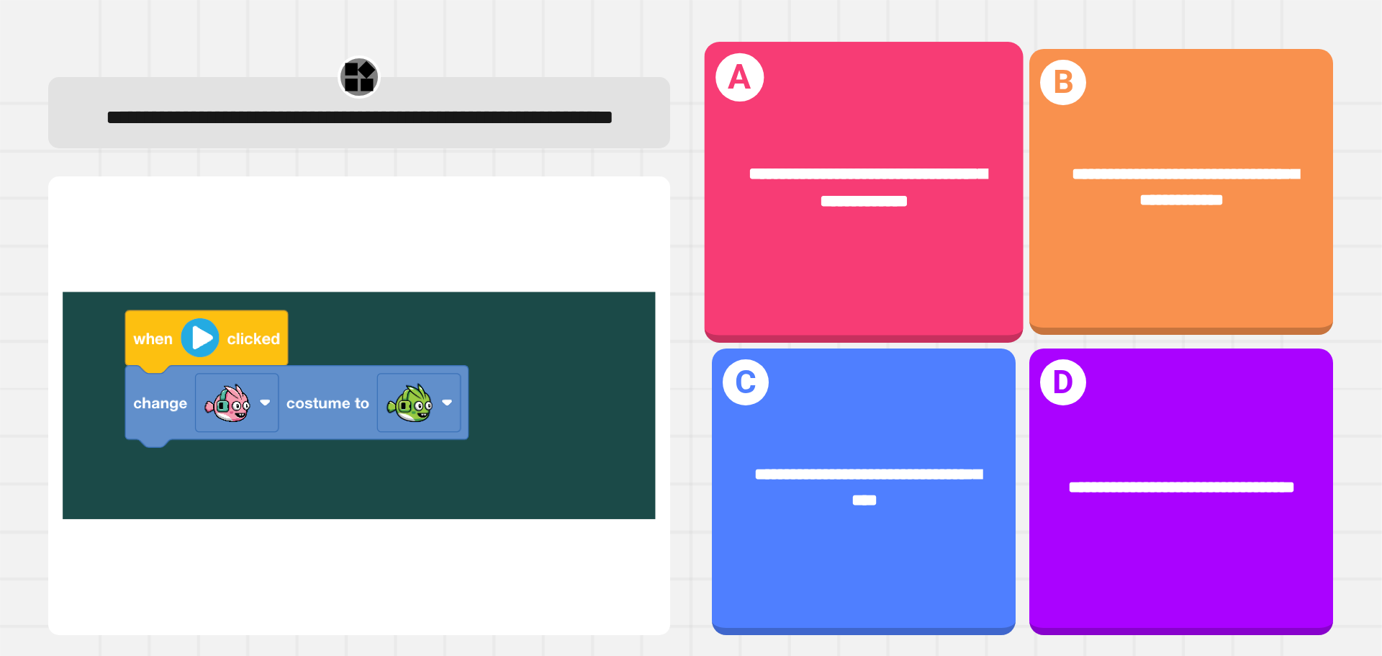
click at [859, 209] on div "**********" at bounding box center [864, 188] width 248 height 54
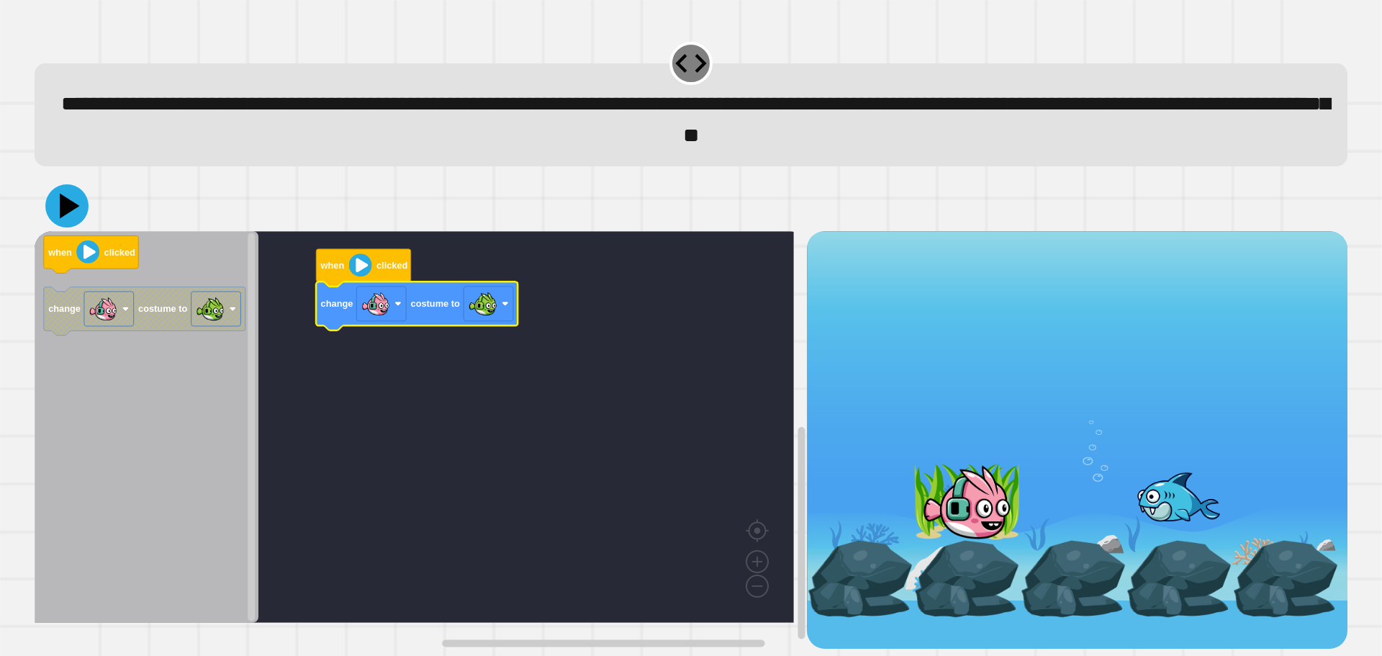
click at [65, 211] on icon at bounding box center [70, 205] width 20 height 25
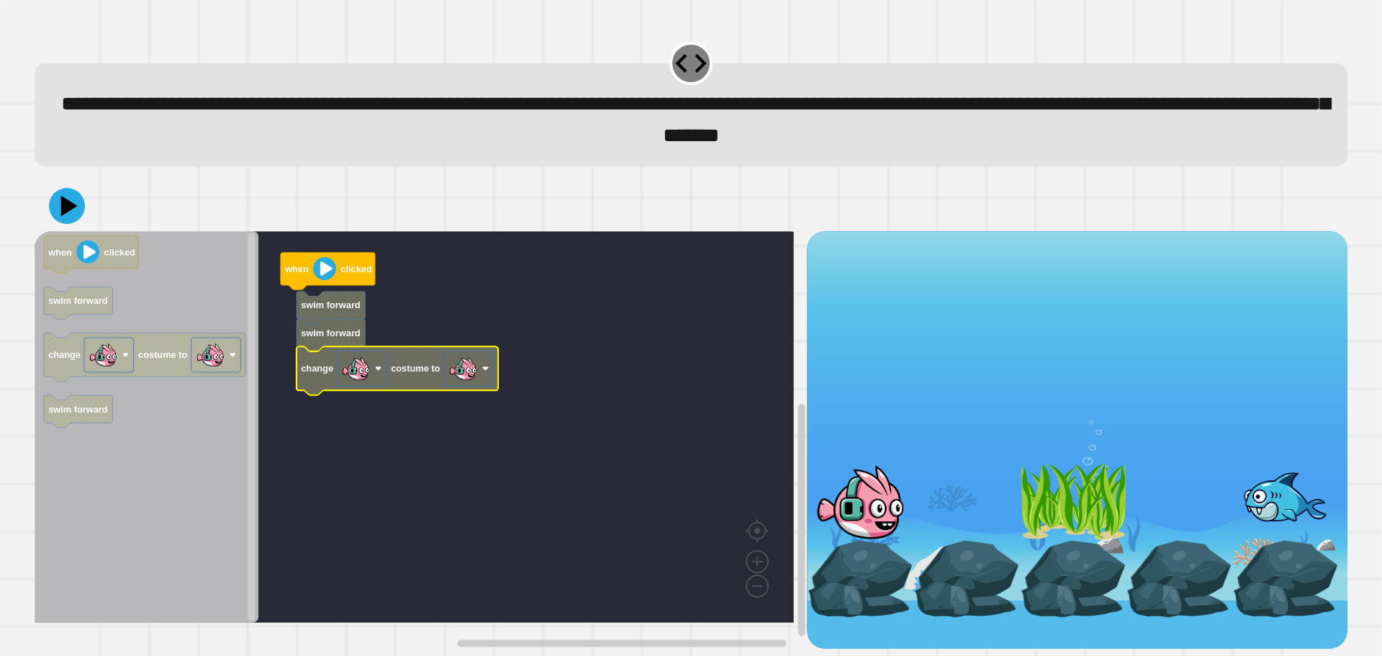
click at [479, 384] on g "Blockly Workspace" at bounding box center [469, 367] width 50 height 35
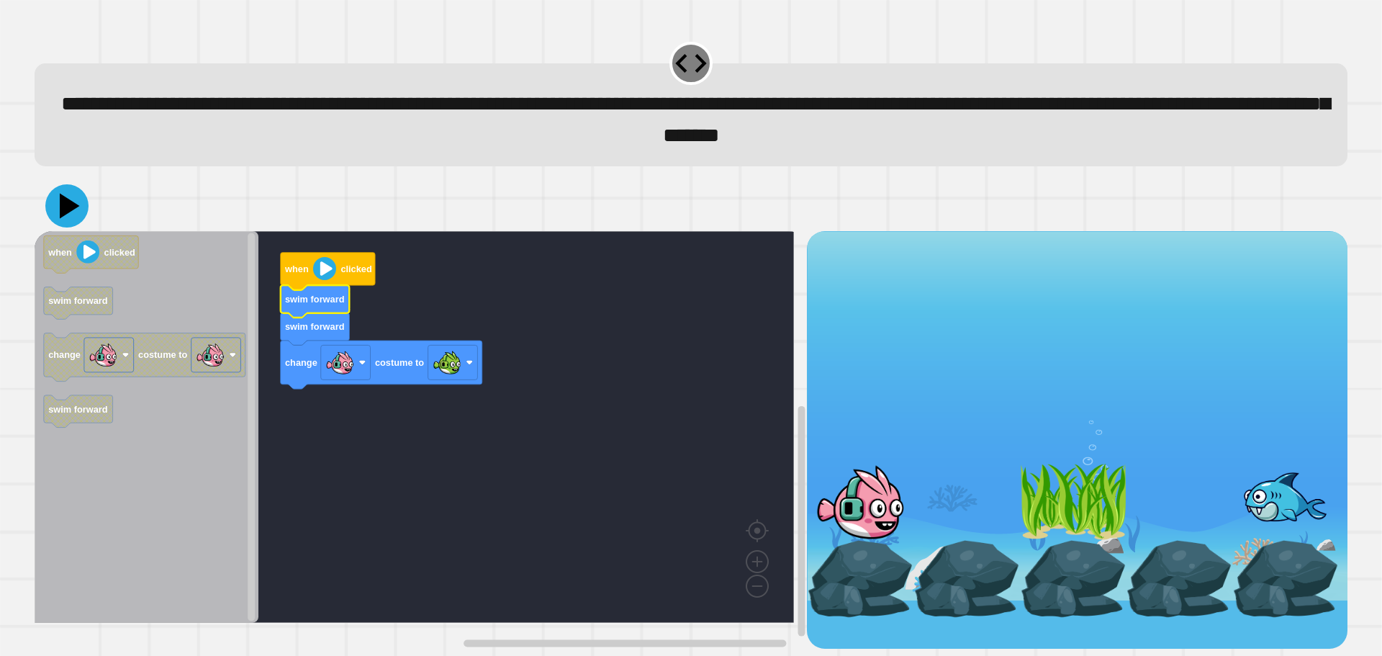
click at [60, 204] on icon at bounding box center [66, 205] width 43 height 43
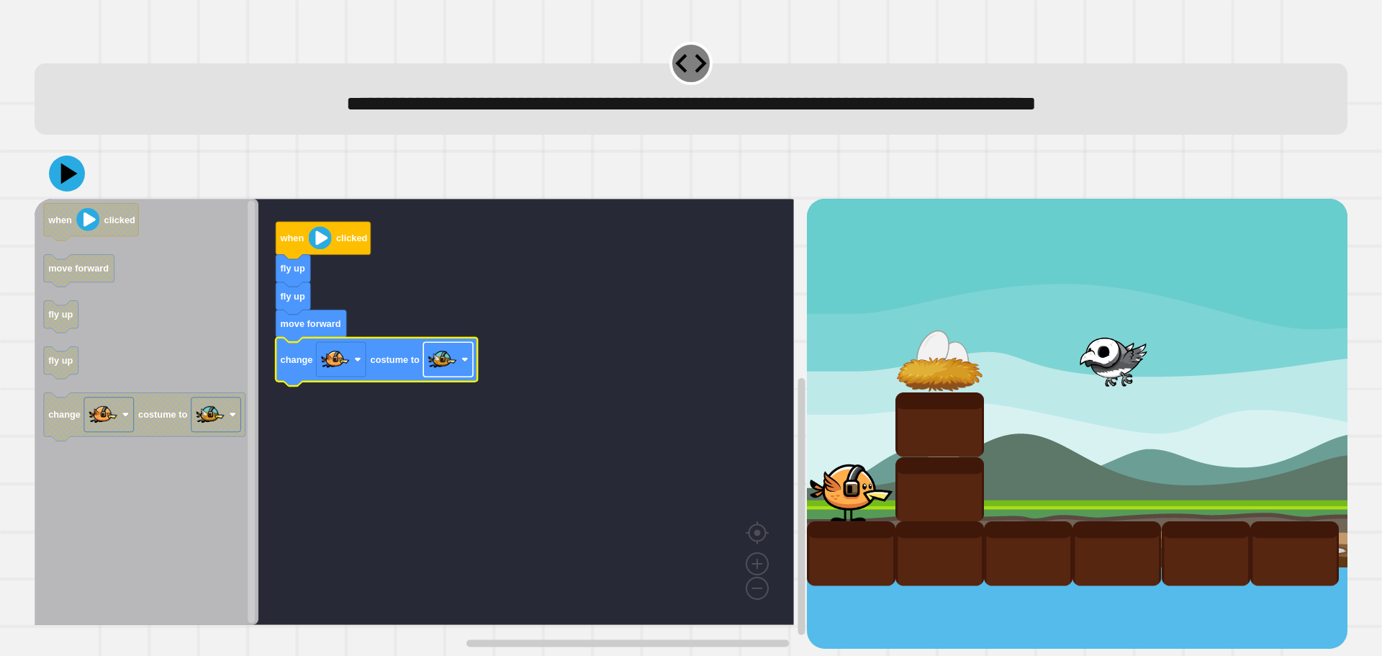
click at [438, 366] on image "Blockly Workspace" at bounding box center [442, 359] width 29 height 29
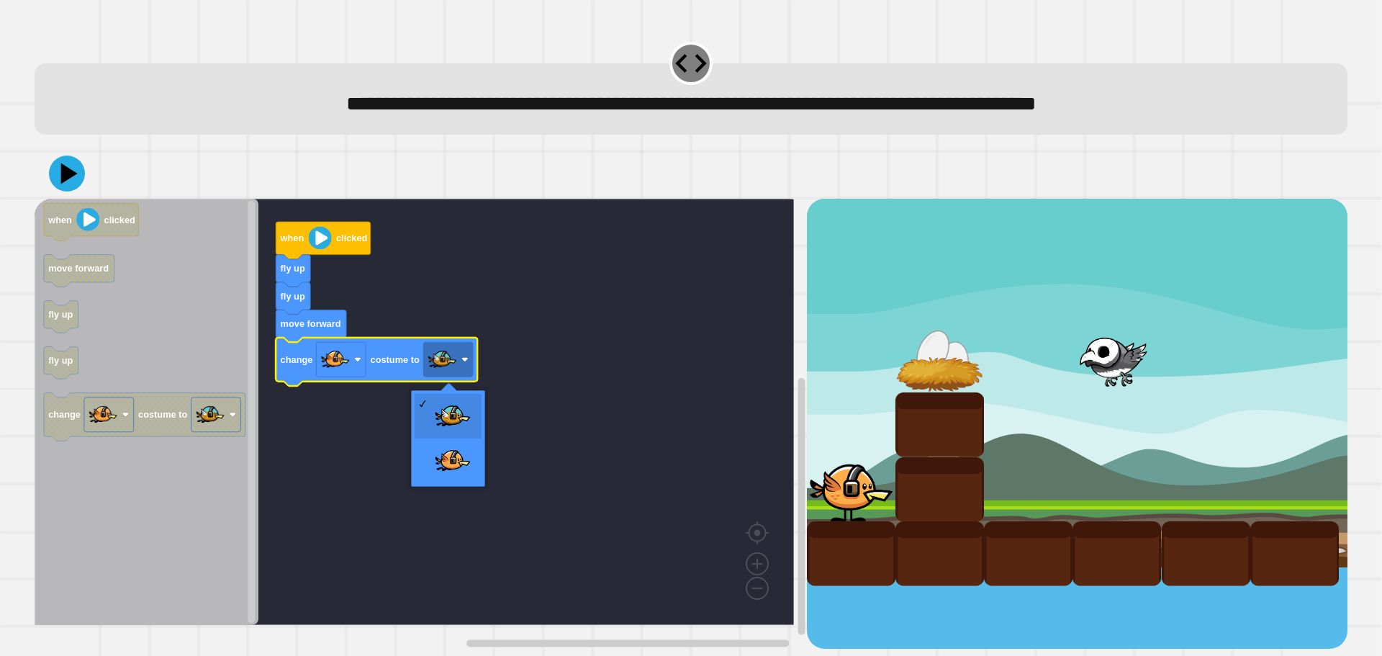
drag, startPoint x: 467, startPoint y: 434, endPoint x: 462, endPoint y: 422, distance: 13.2
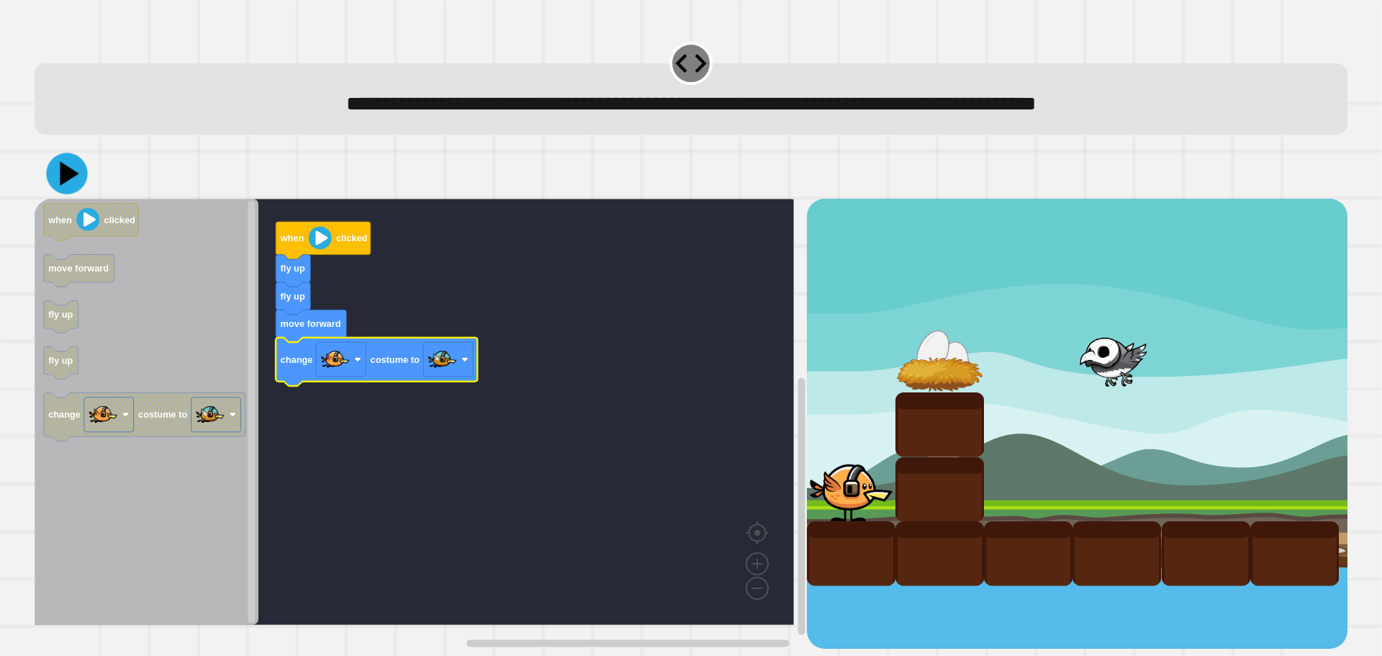
click at [78, 178] on icon at bounding box center [66, 173] width 41 height 41
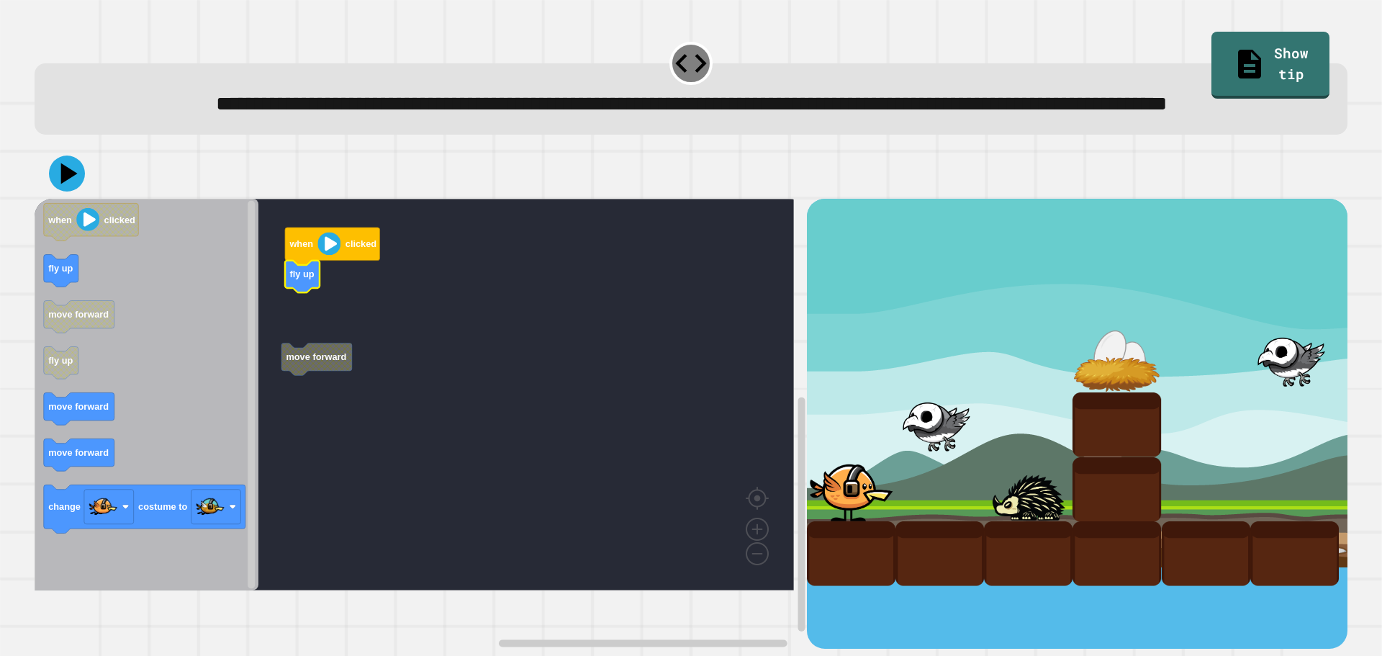
click at [194, 332] on icon "Blockly Workspace" at bounding box center [147, 394] width 224 height 391
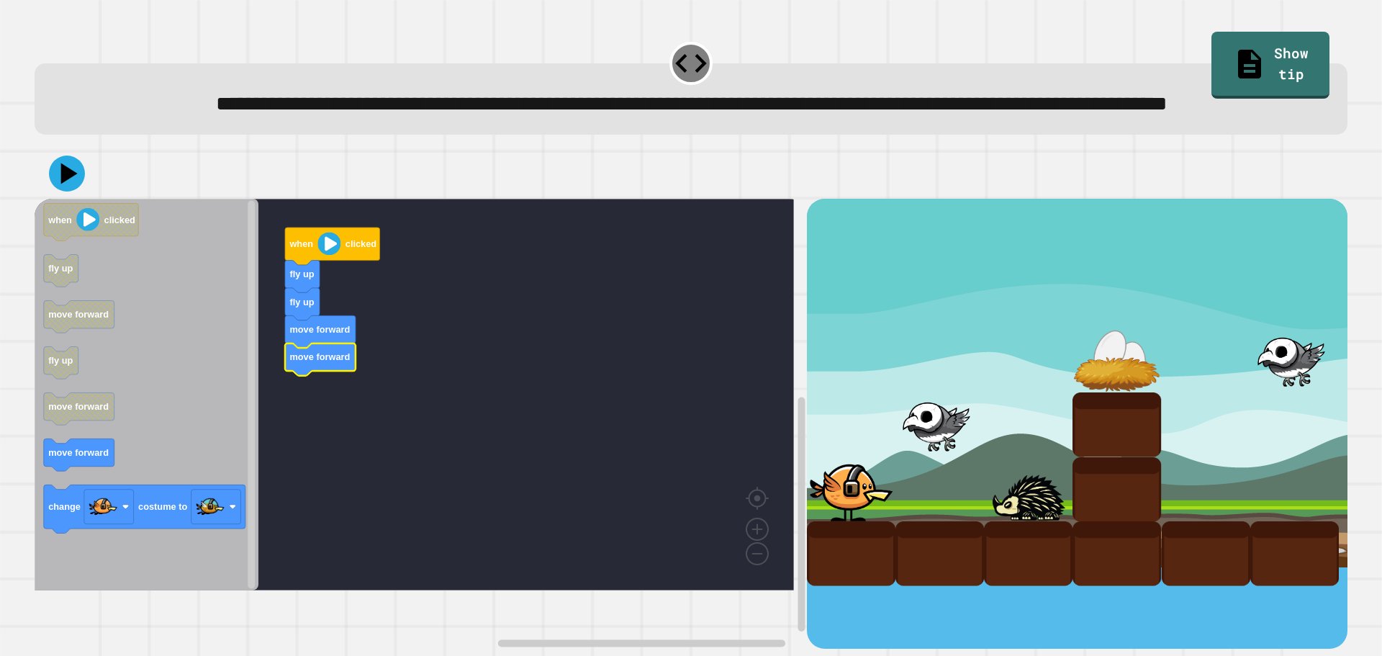
click at [98, 481] on icon "when clicked fly up move forward fly up move forward move forward change costum…" at bounding box center [147, 394] width 224 height 391
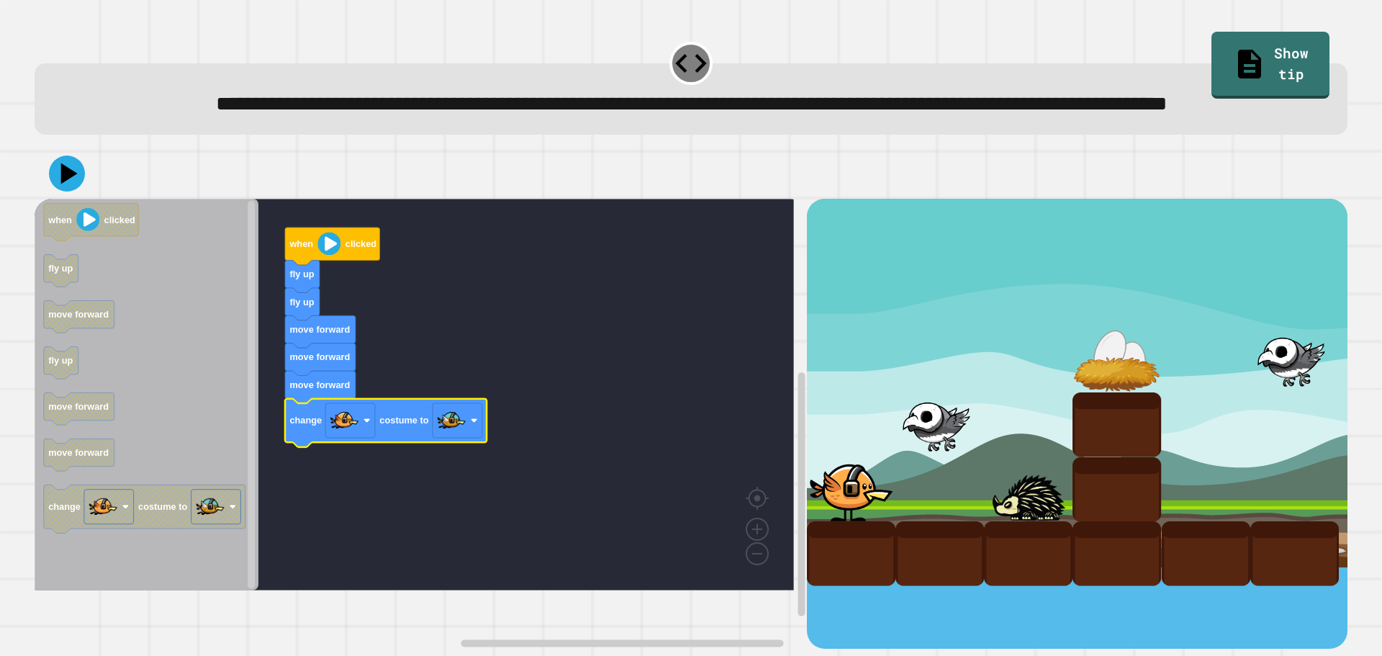
click at [60, 199] on div at bounding box center [691, 173] width 1313 height 50
click at [63, 191] on button at bounding box center [67, 173] width 36 height 36
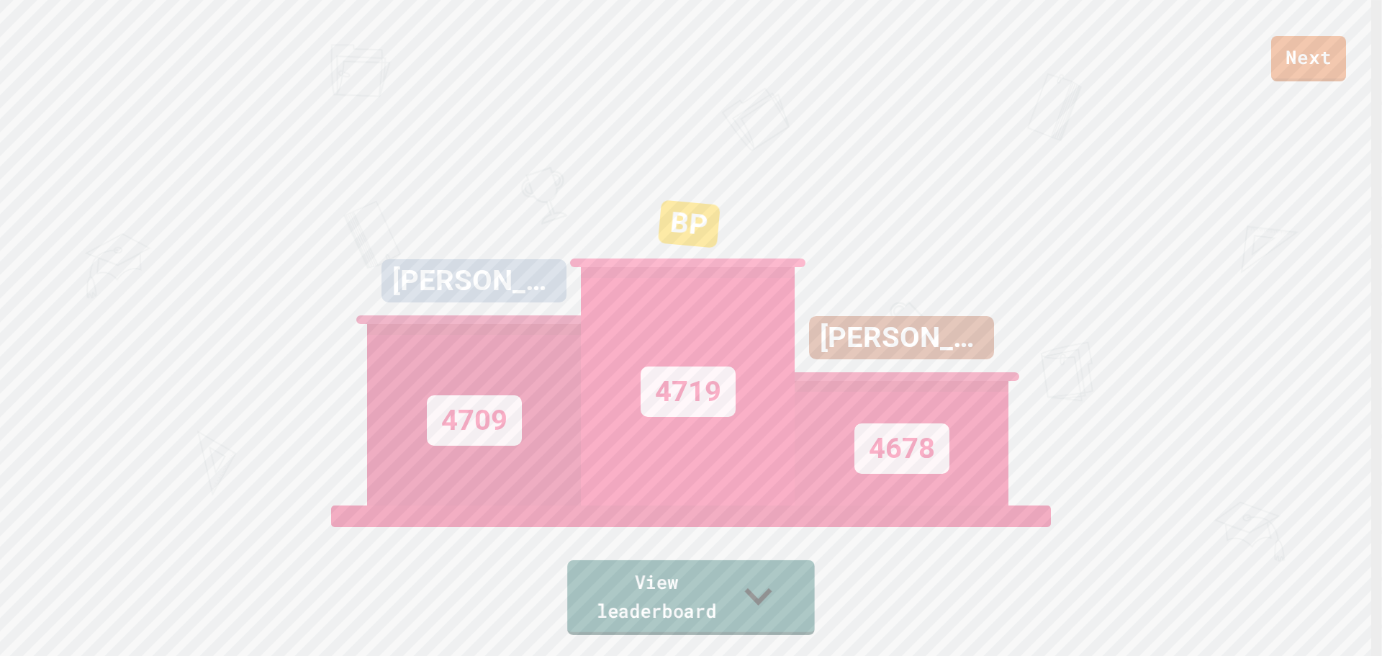
click at [691, 611] on link "View leaderboard" at bounding box center [691, 597] width 248 height 75
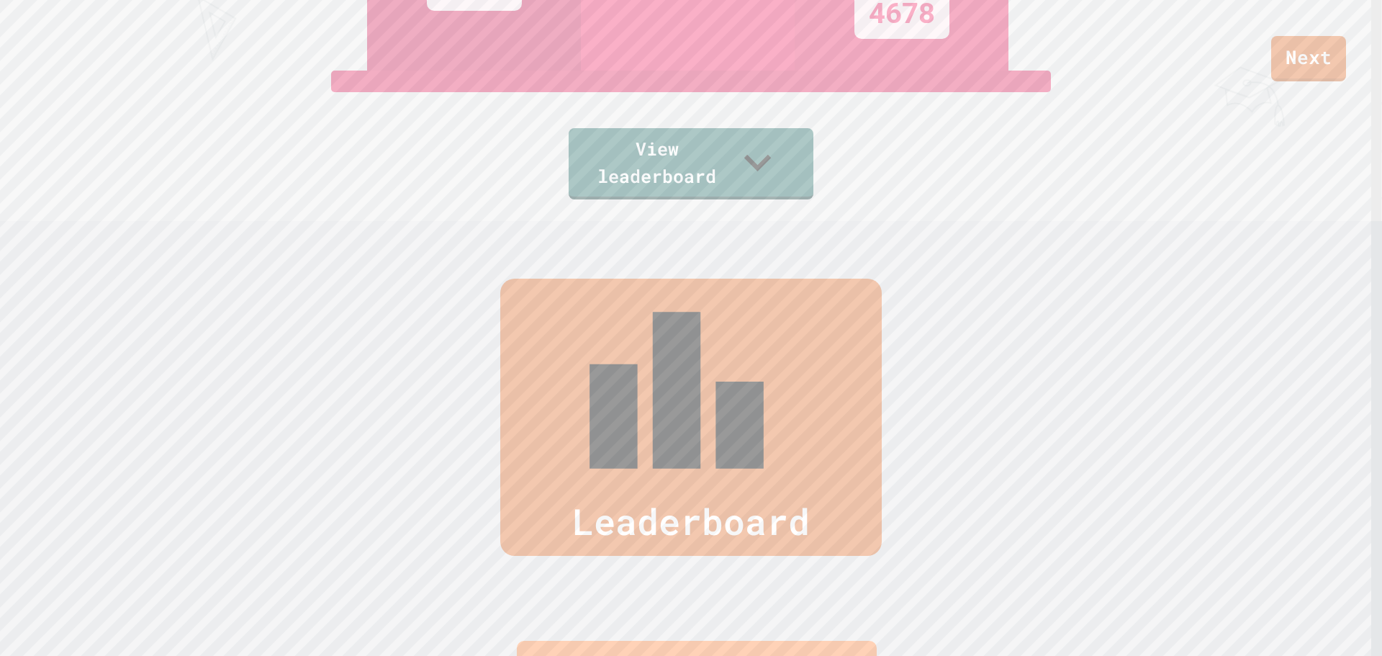
scroll to position [147, 0]
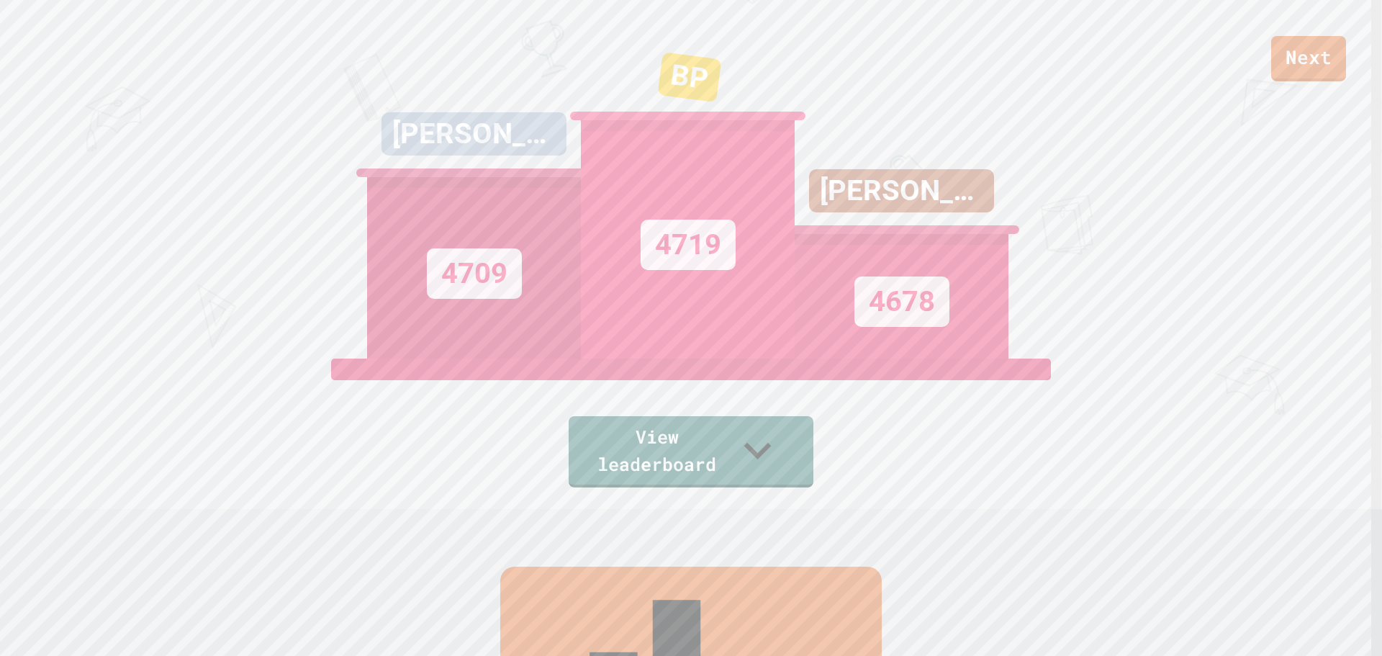
click at [699, 489] on div "Next [PERSON_NAME] R 4709 BP 4719 [PERSON_NAME] 4678 View leaderboard" at bounding box center [691, 181] width 1382 height 656
click at [653, 476] on link "View leaderboard" at bounding box center [691, 449] width 222 height 75
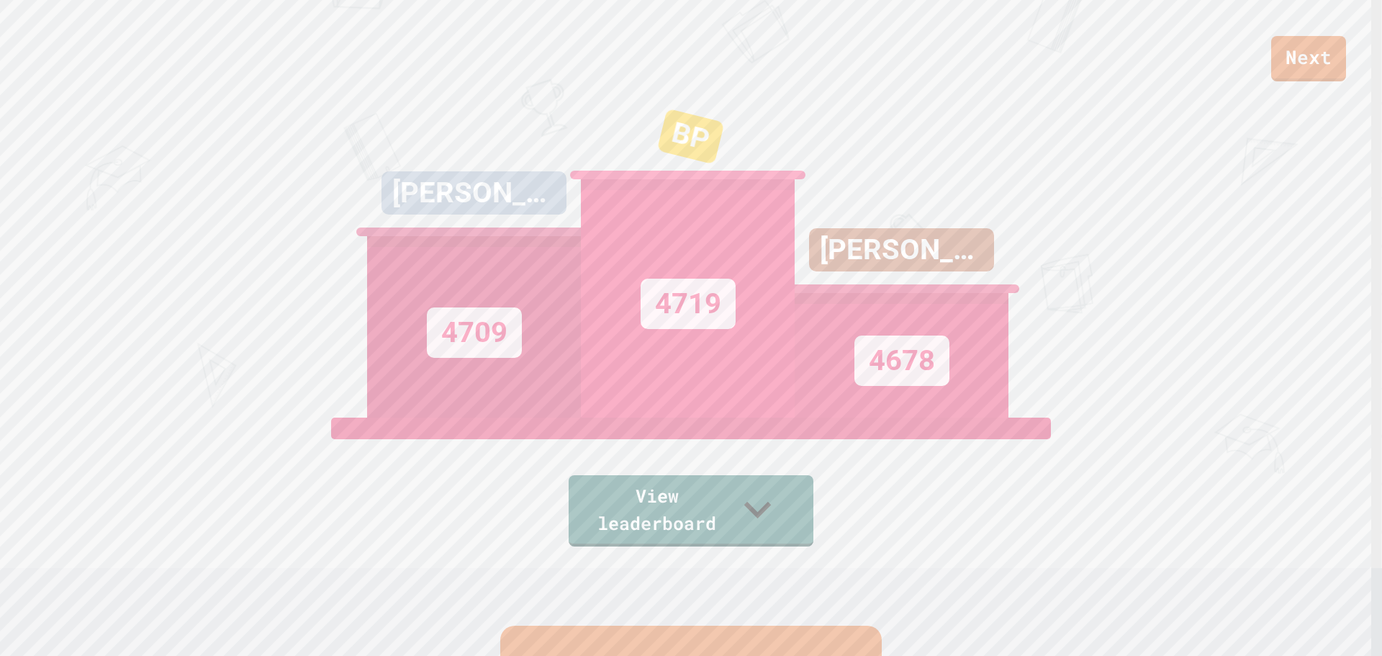
scroll to position [0, 0]
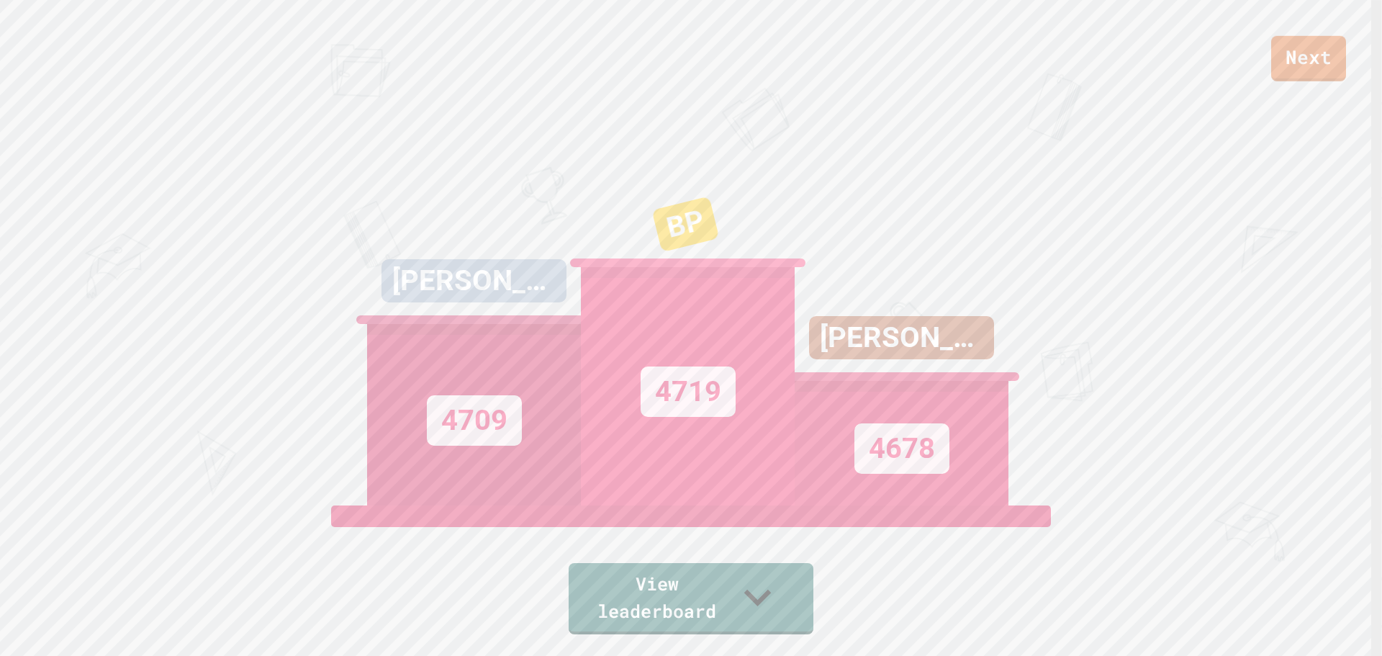
click at [1330, 51] on link "Next" at bounding box center [1308, 58] width 75 height 45
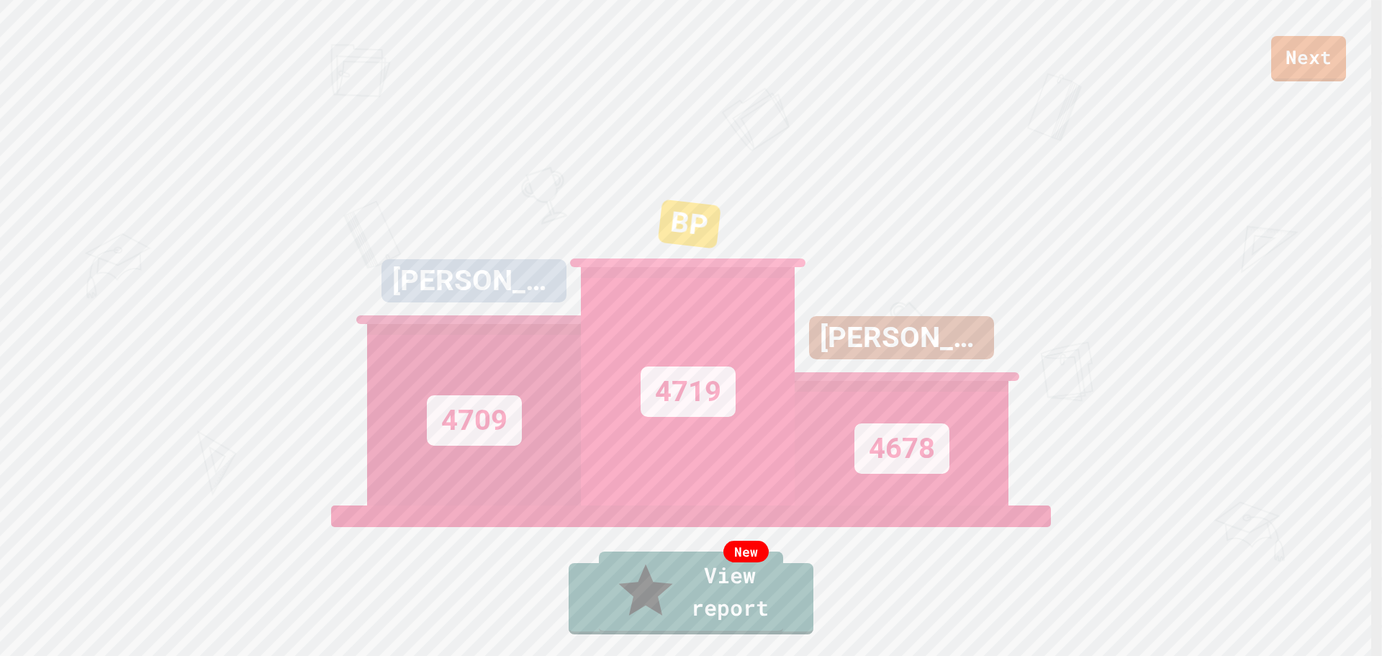
drag, startPoint x: 708, startPoint y: 380, endPoint x: 699, endPoint y: 409, distance: 30.3
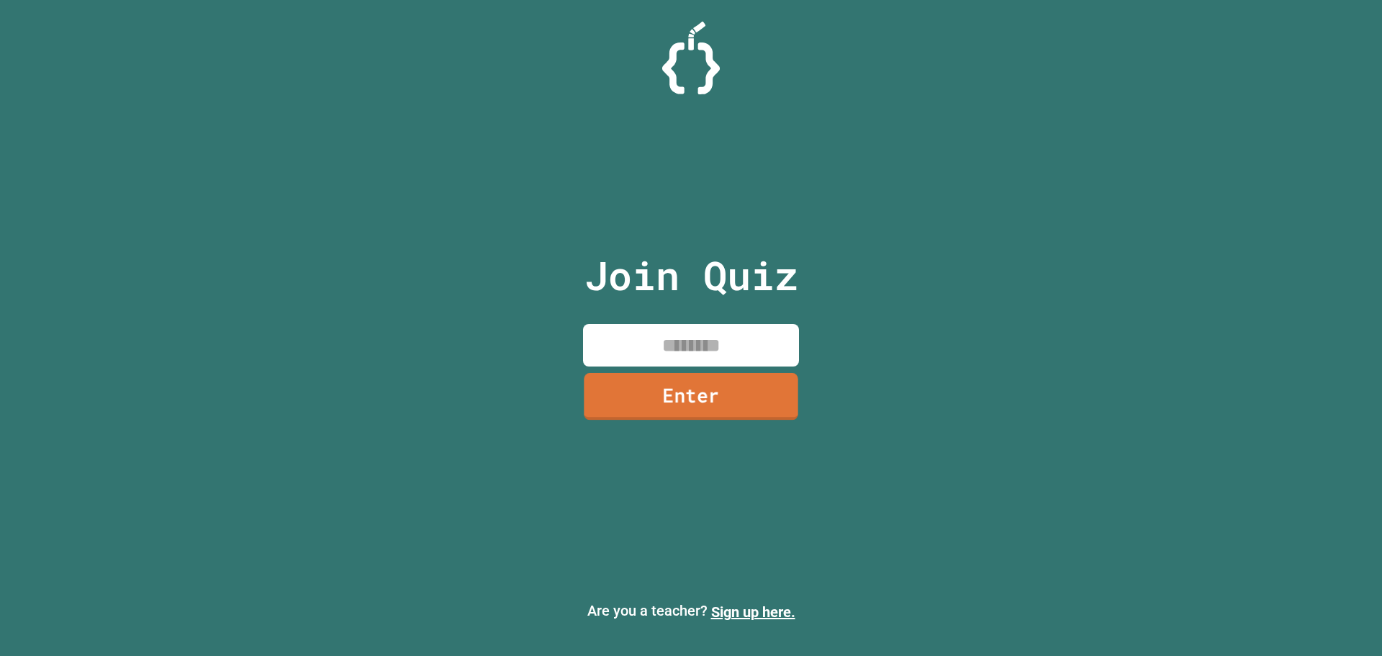
click at [704, 322] on div "Join Quiz Enter" at bounding box center [691, 328] width 243 height 584
click at [788, 361] on input at bounding box center [691, 345] width 216 height 42
